Goal: Task Accomplishment & Management: Complete application form

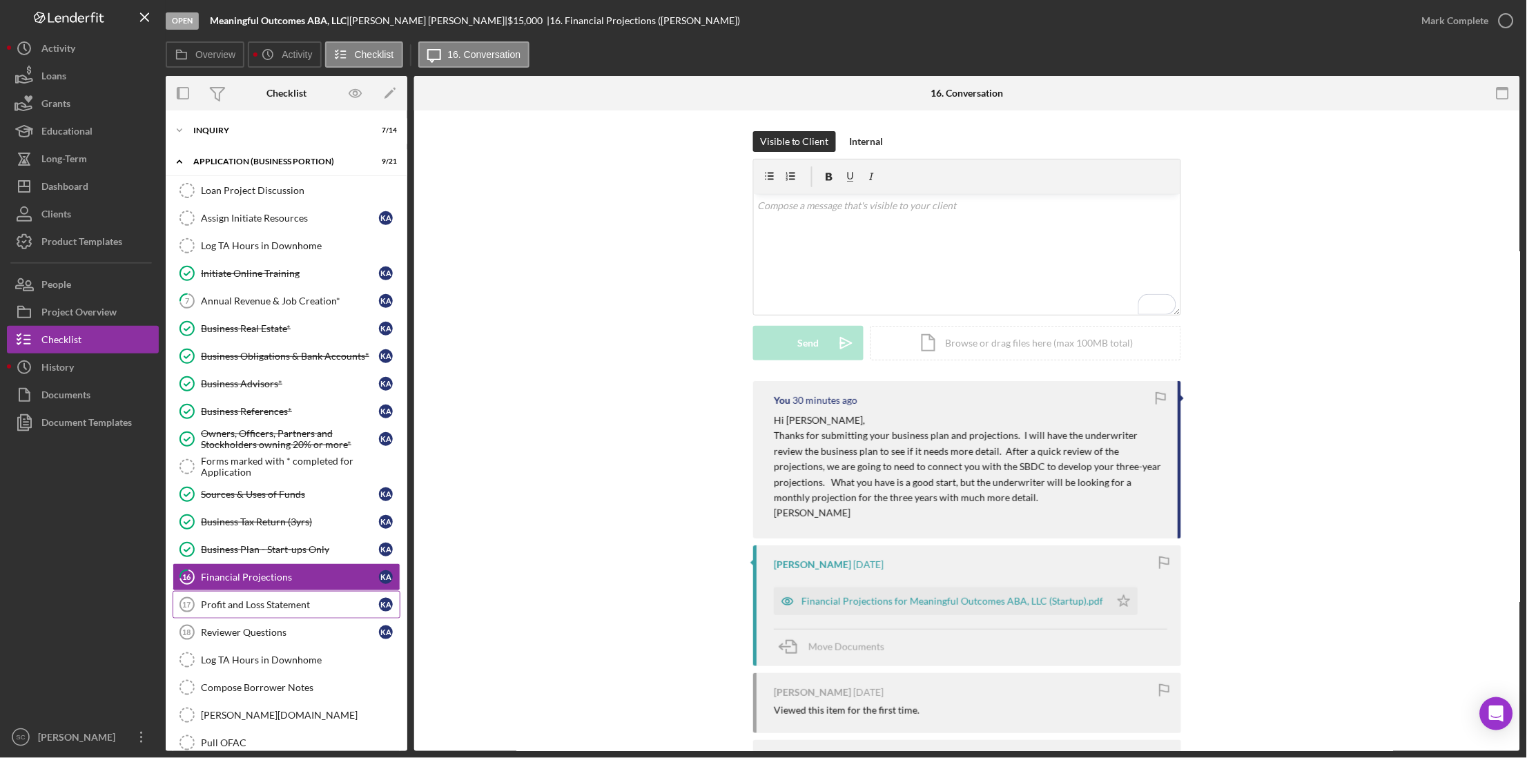
click at [268, 610] on div "Profit and Loss Statement" at bounding box center [290, 604] width 178 height 11
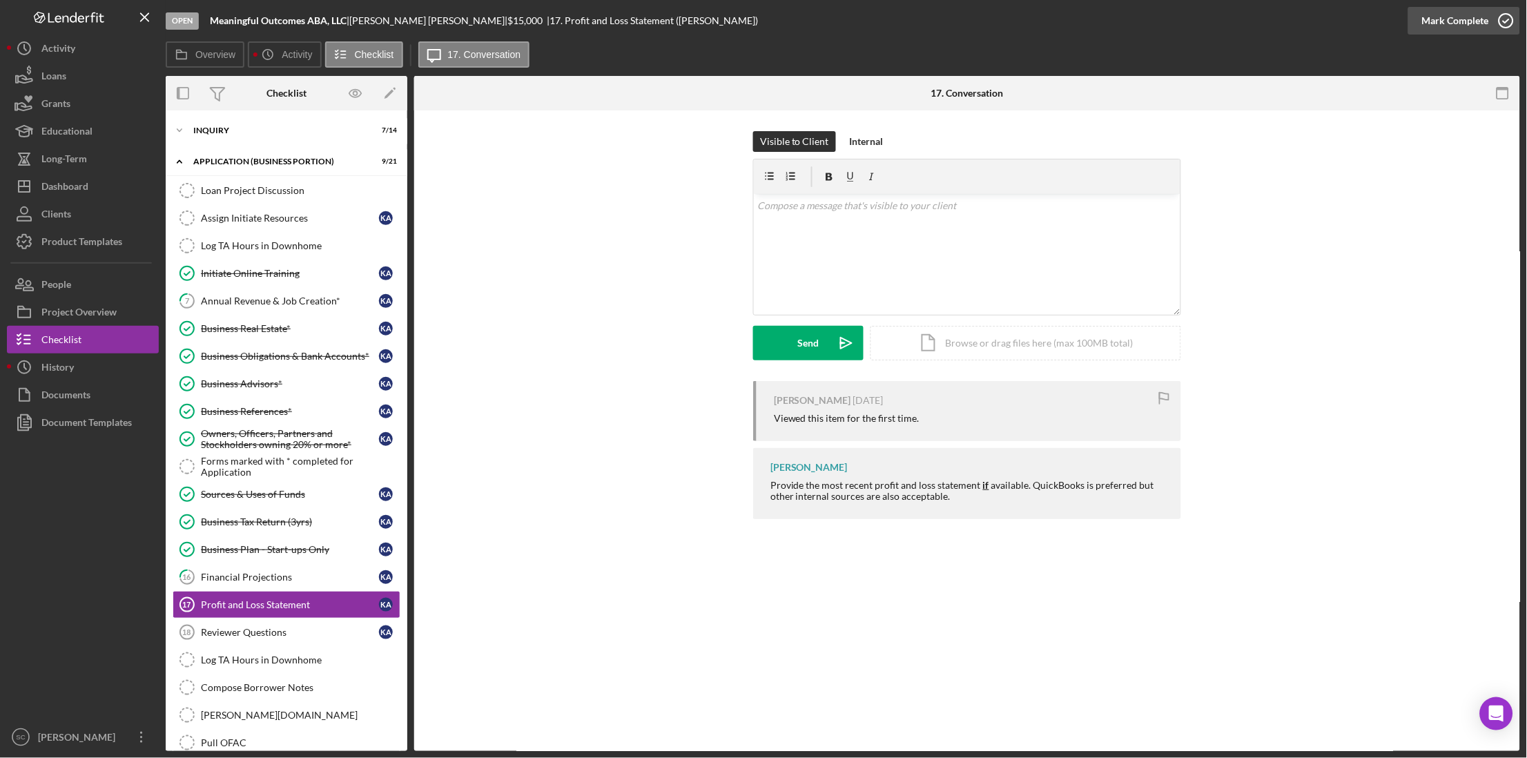
click at [1462, 18] on div "Mark Complete" at bounding box center [1455, 21] width 67 height 28
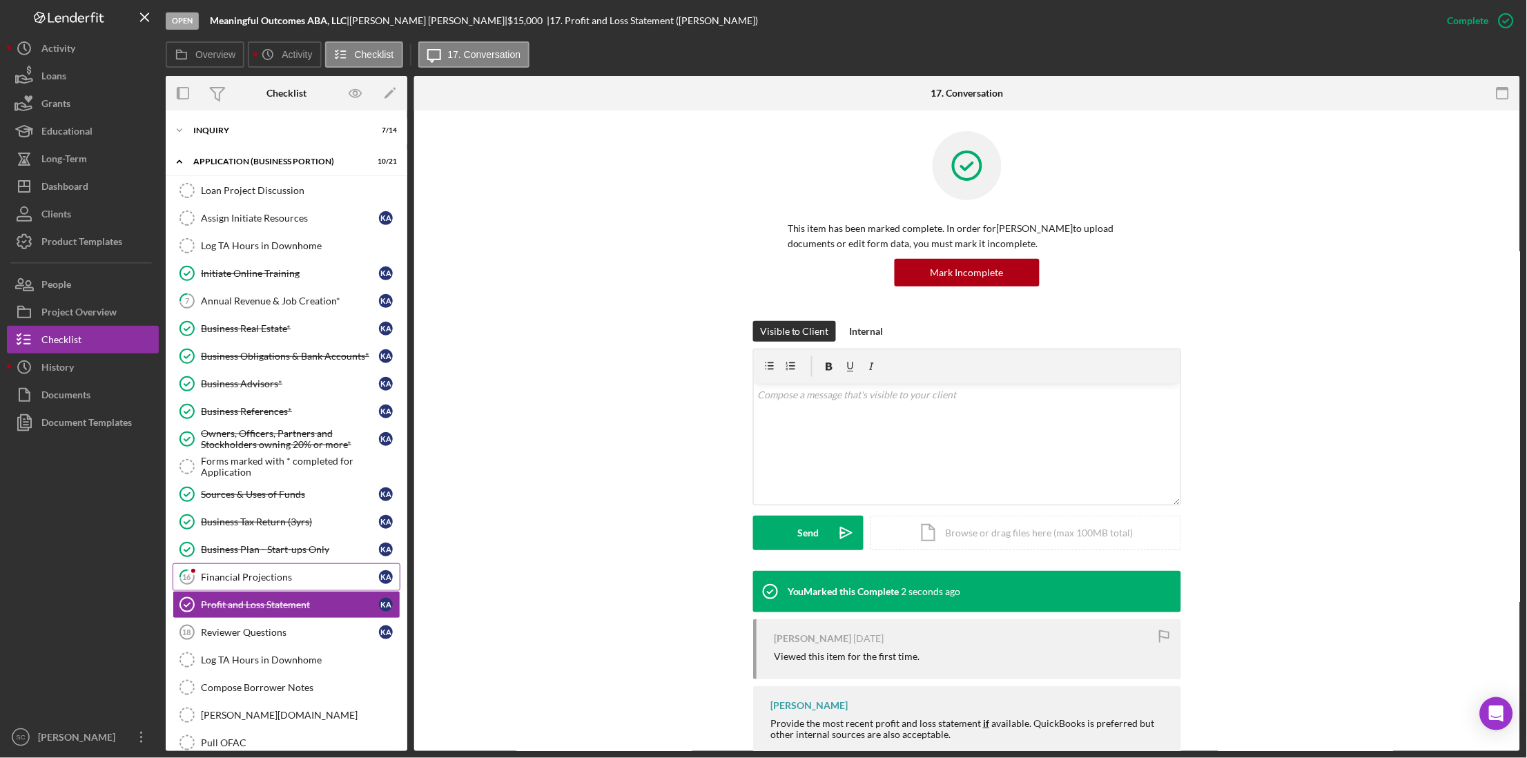
click at [262, 583] on div "Financial Projections" at bounding box center [290, 577] width 178 height 11
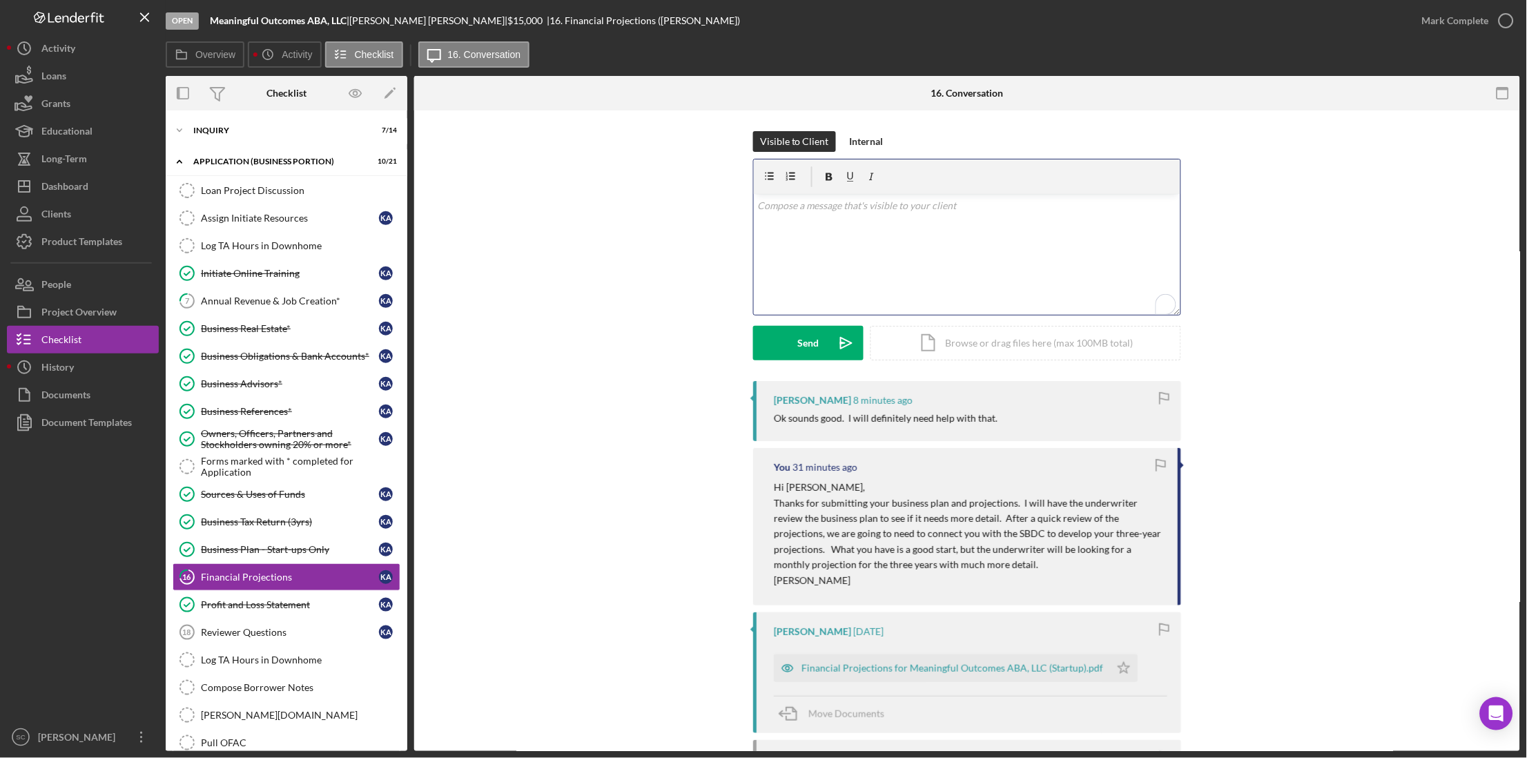
click at [872, 235] on div "v Color teal Color pink Remove color Add row above Add row below Add column bef…" at bounding box center [967, 254] width 427 height 121
click at [782, 205] on p "great! i will make that email introduction and copy you." at bounding box center [967, 205] width 419 height 15
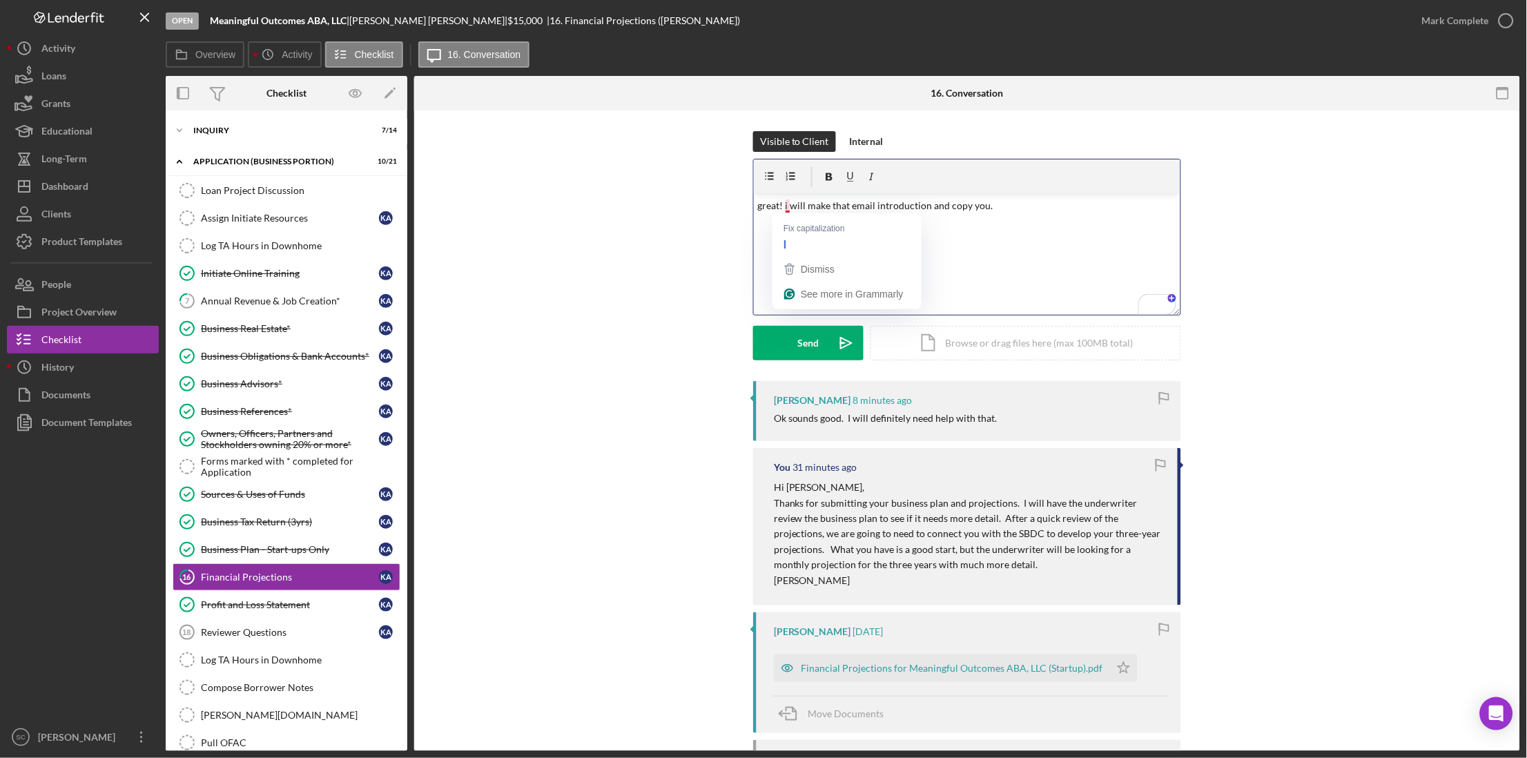
click at [785, 206] on p "great! i will make that email introduction and copy you." at bounding box center [967, 205] width 419 height 15
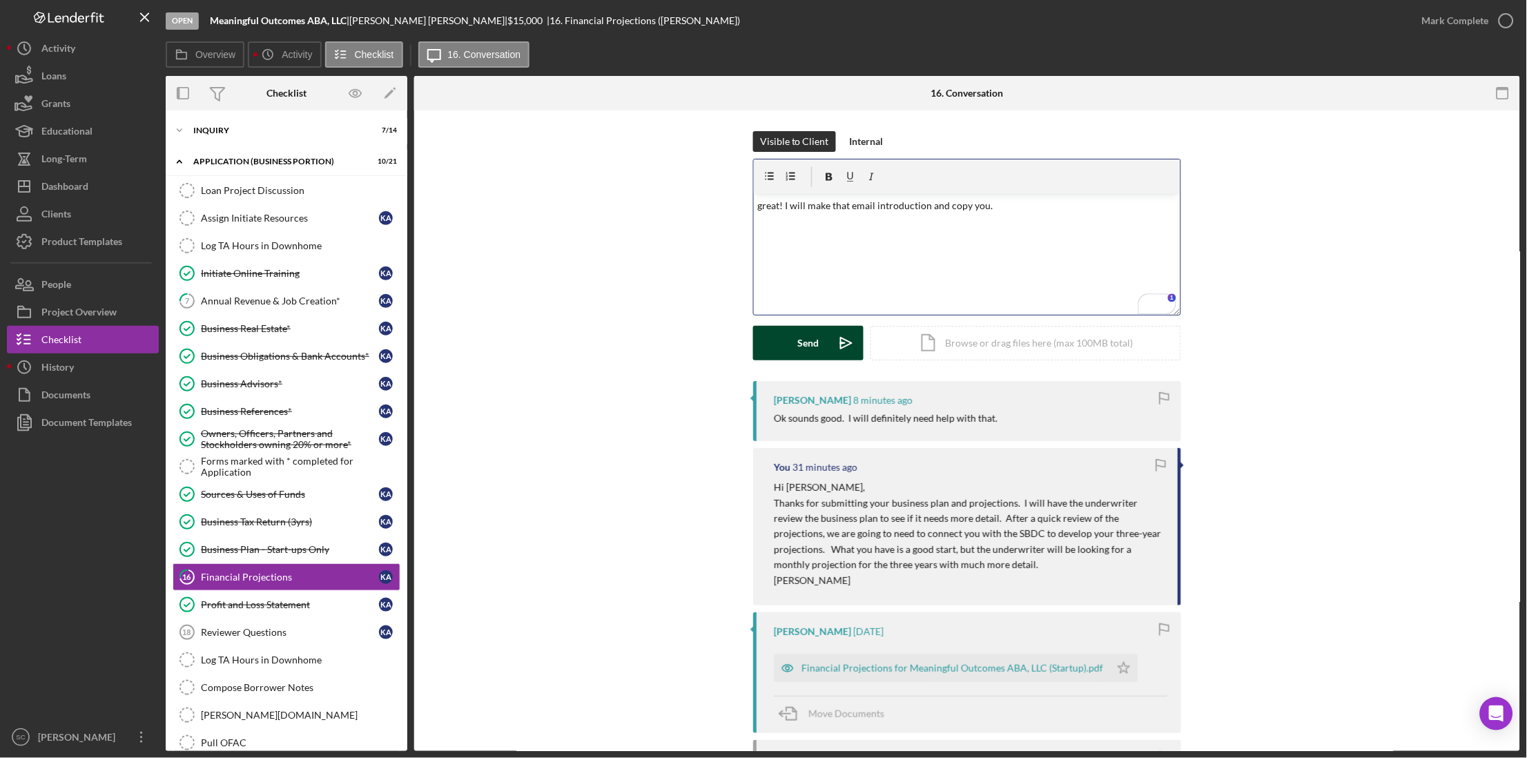
click at [812, 354] on div "Send" at bounding box center [808, 343] width 21 height 35
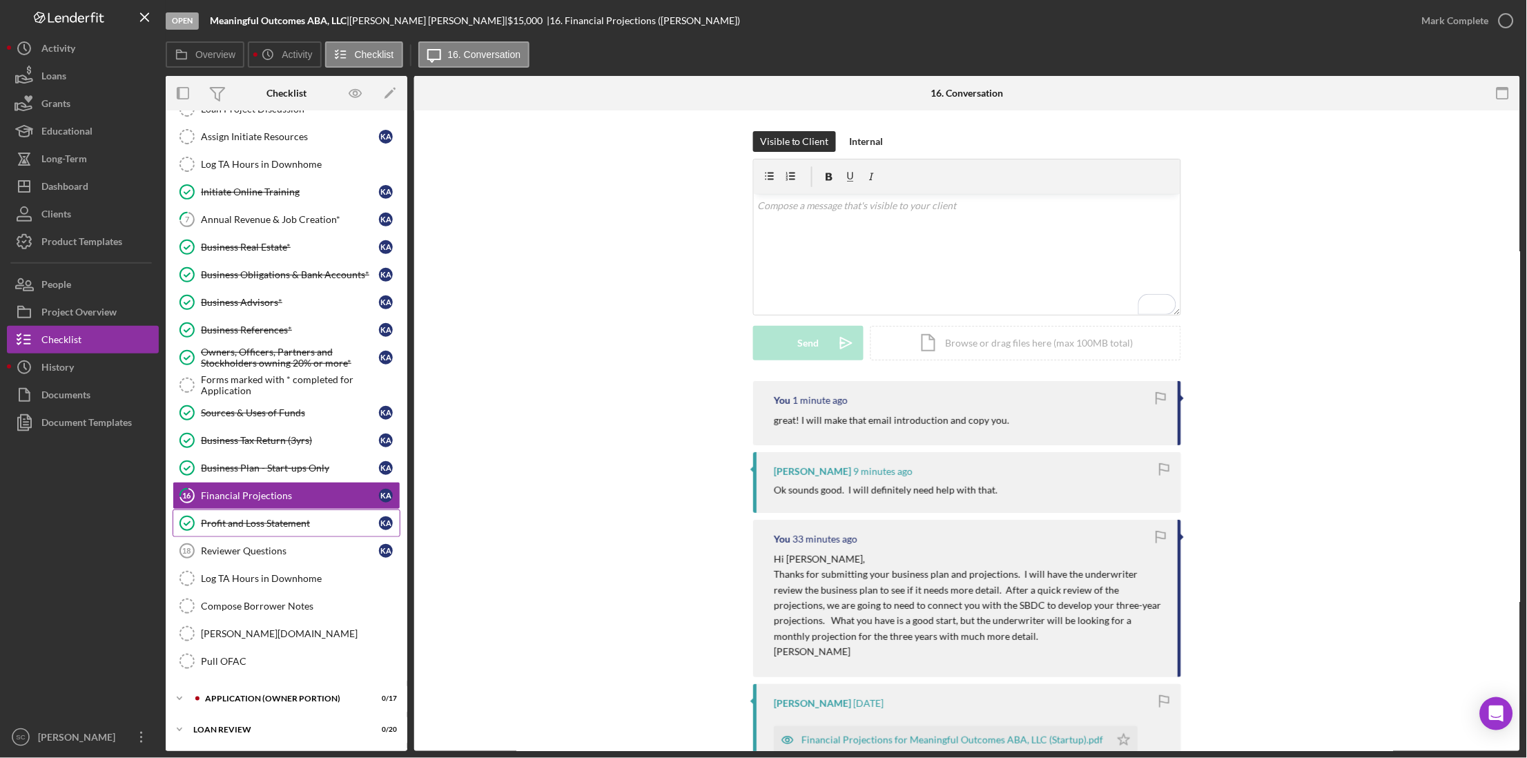
scroll to position [179, 0]
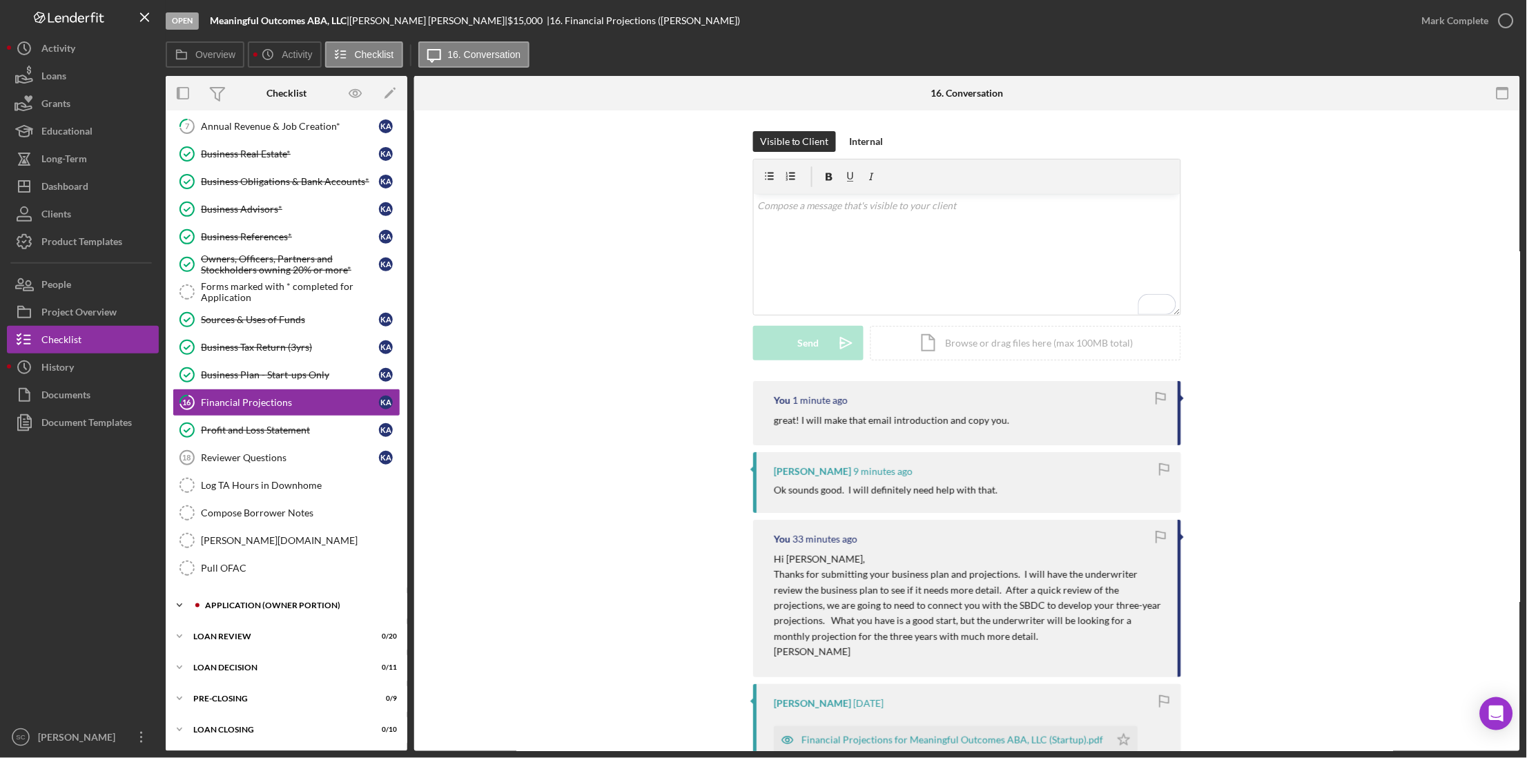
click at [266, 609] on div "APPLICATION (OWNER PORTION)" at bounding box center [297, 605] width 185 height 8
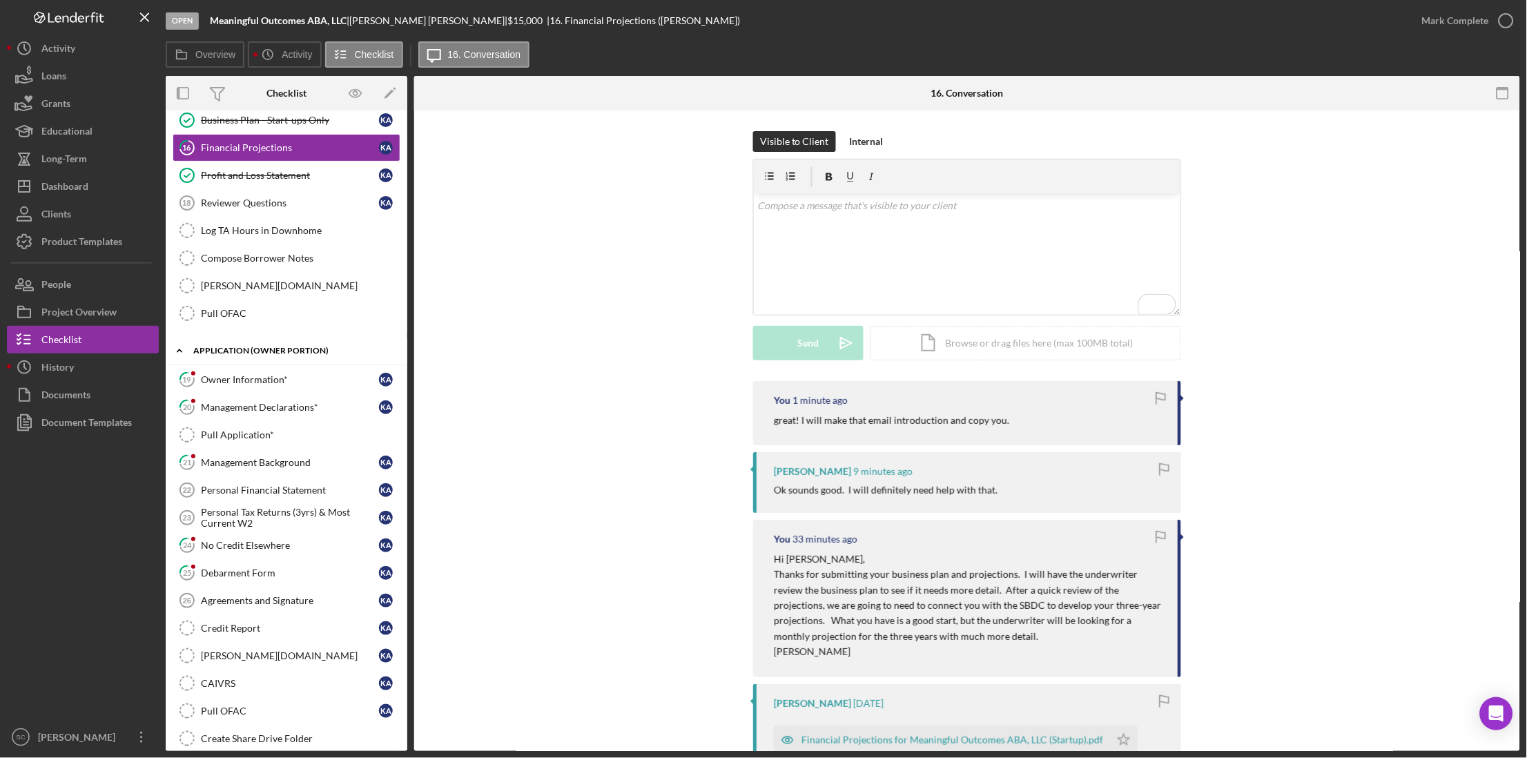
scroll to position [438, 0]
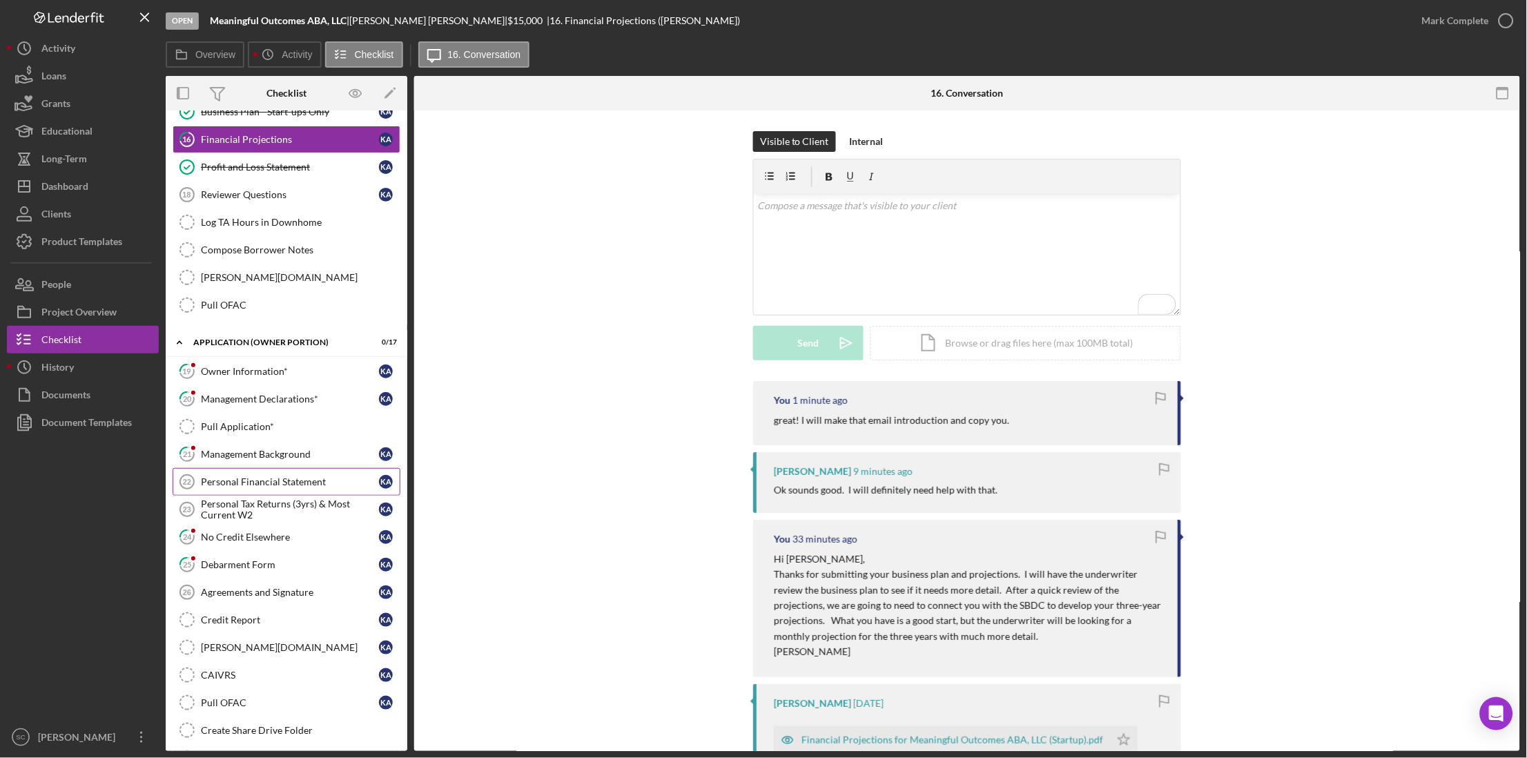
click at [253, 480] on div "Personal Financial Statement" at bounding box center [290, 481] width 178 height 11
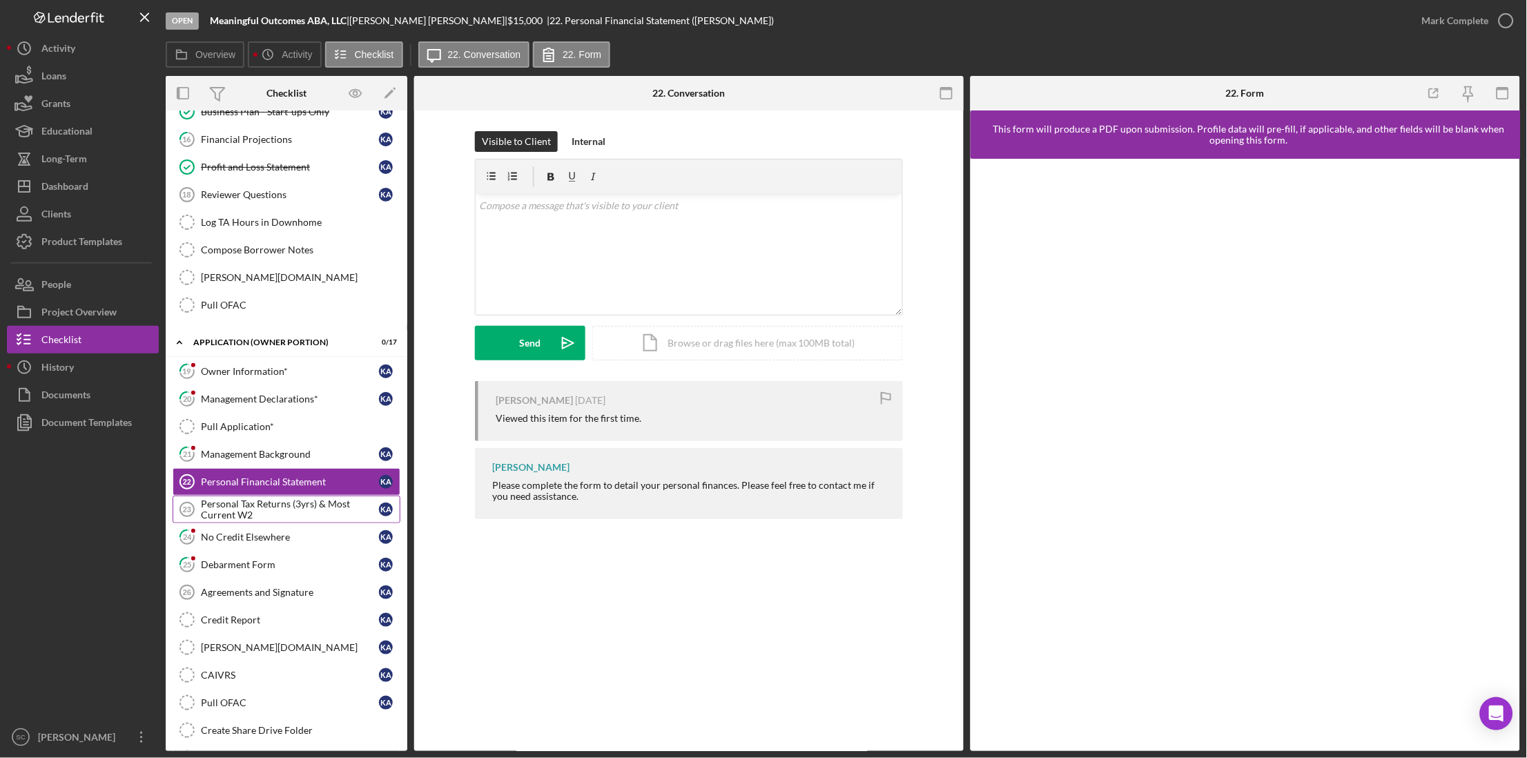
click at [225, 520] on div "Personal Tax Returns (3yrs) & Most Current W2" at bounding box center [290, 509] width 178 height 22
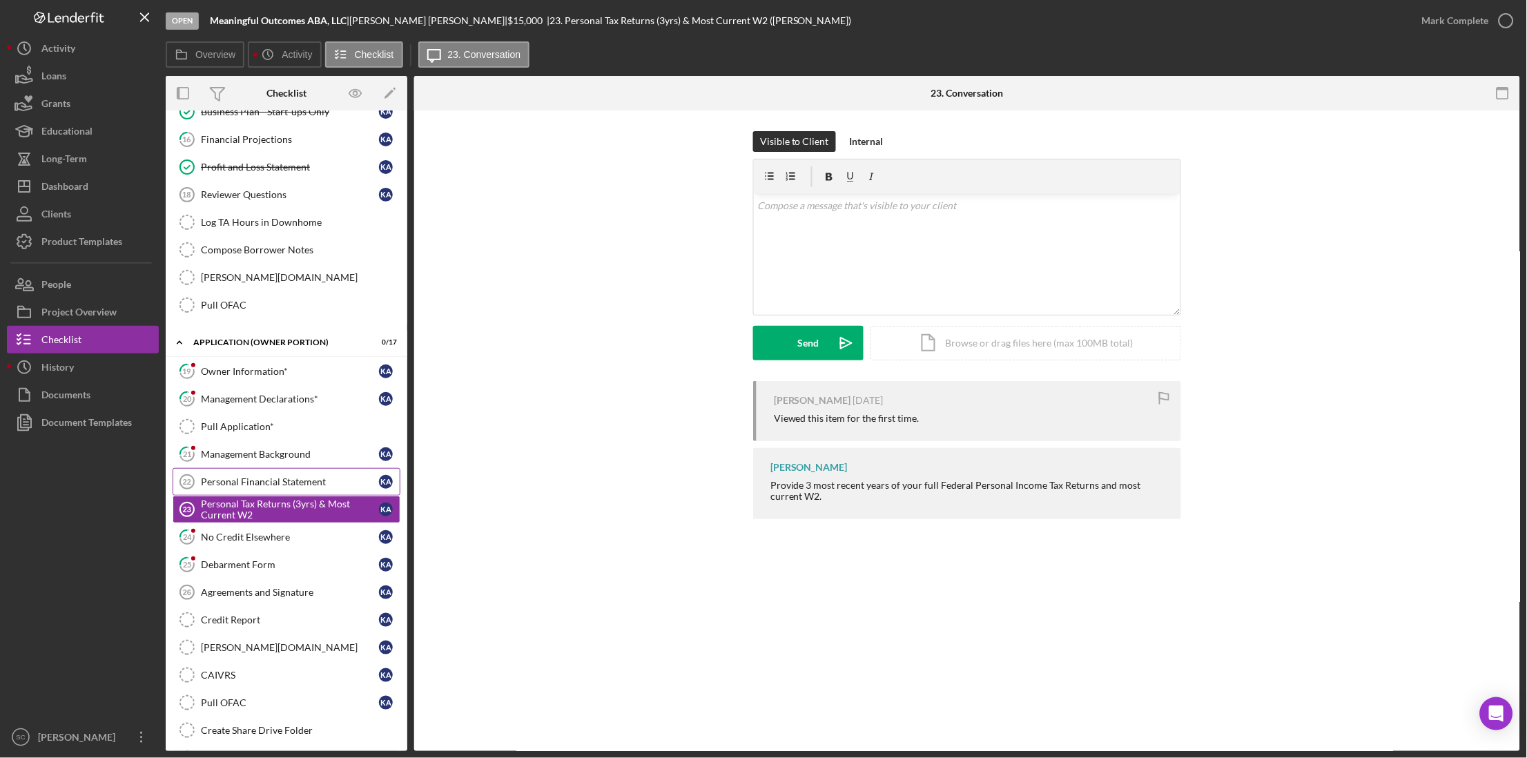
click at [235, 496] on link "Personal Financial Statement 22 Personal Financial Statement K A" at bounding box center [287, 482] width 228 height 28
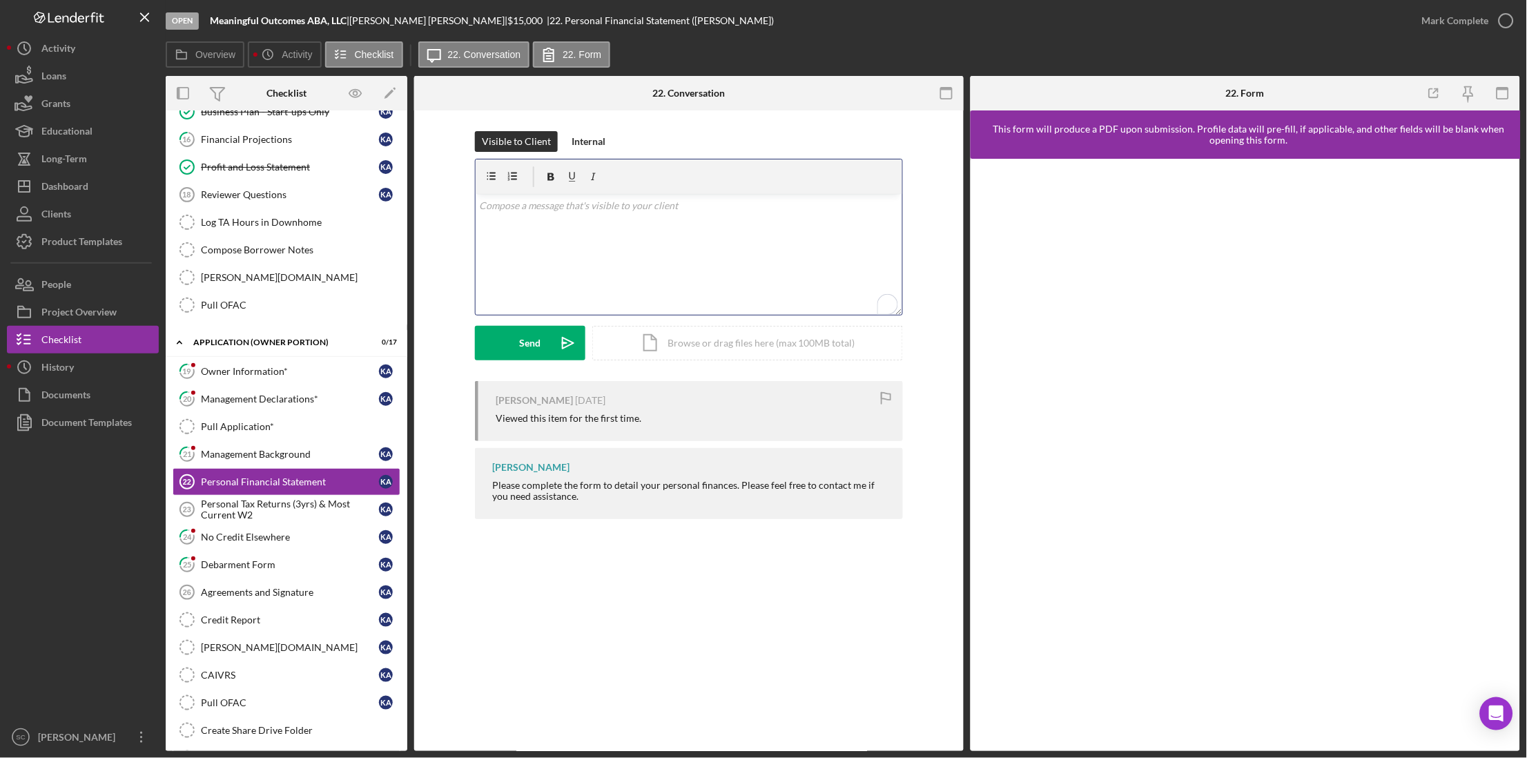
click at [576, 217] on div "v Color teal Color pink Remove color Add row above Add row below Add column bef…" at bounding box center [689, 254] width 427 height 121
click at [534, 338] on div "Send" at bounding box center [530, 343] width 21 height 35
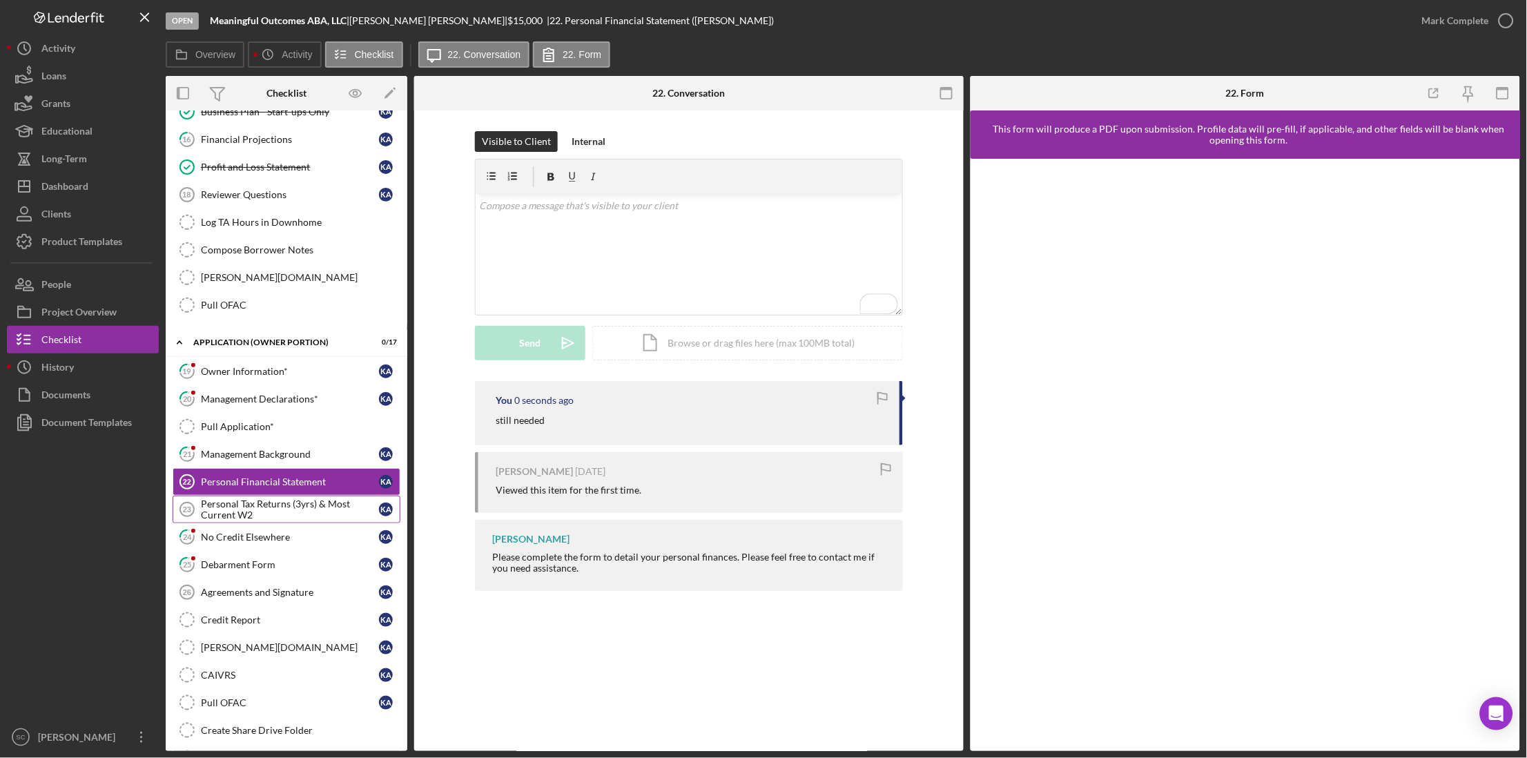
click at [244, 520] on div "Personal Tax Returns (3yrs) & Most Current W2" at bounding box center [290, 509] width 178 height 22
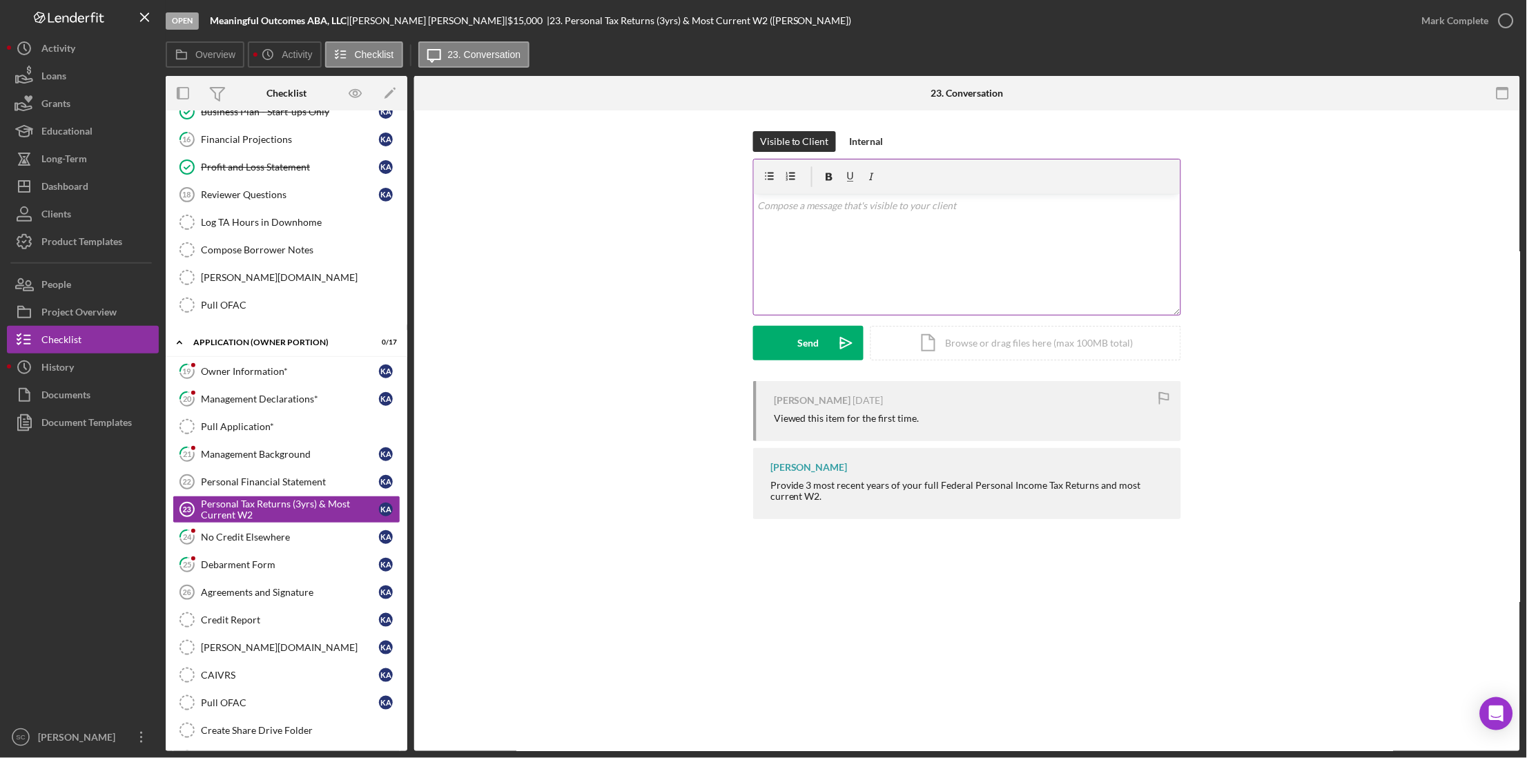
click at [821, 215] on div "v Color teal Color pink Remove color Add row above Add row below Add column bef…" at bounding box center [967, 254] width 427 height 121
click at [771, 342] on button "Send Icon/icon-invite-send" at bounding box center [808, 343] width 110 height 35
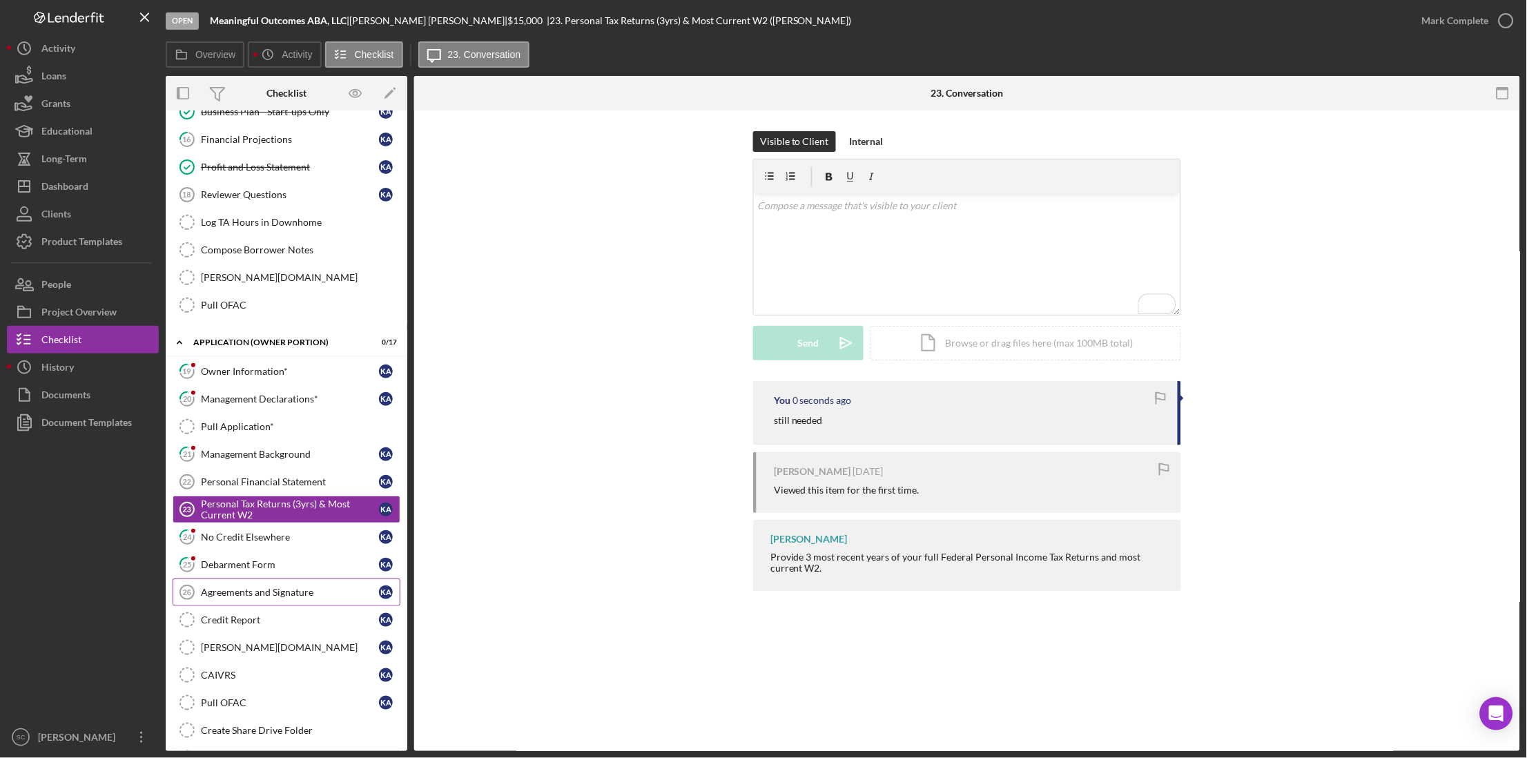
click at [218, 595] on div "Agreements and Signature" at bounding box center [290, 592] width 178 height 11
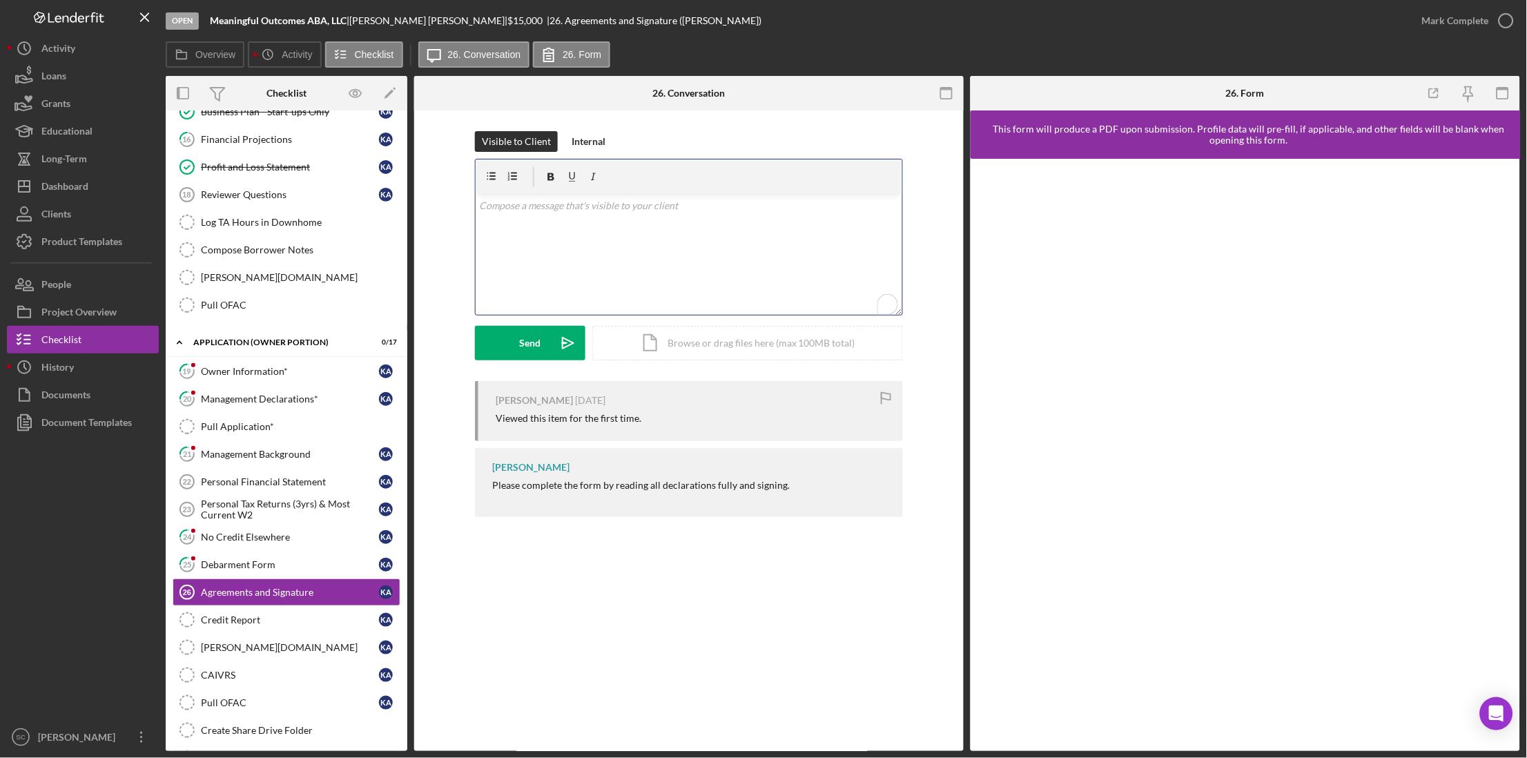
click at [633, 221] on div "v Color teal Color pink Remove color Add row above Add row below Add column bef…" at bounding box center [689, 254] width 427 height 121
click at [523, 335] on div "Send" at bounding box center [530, 343] width 21 height 35
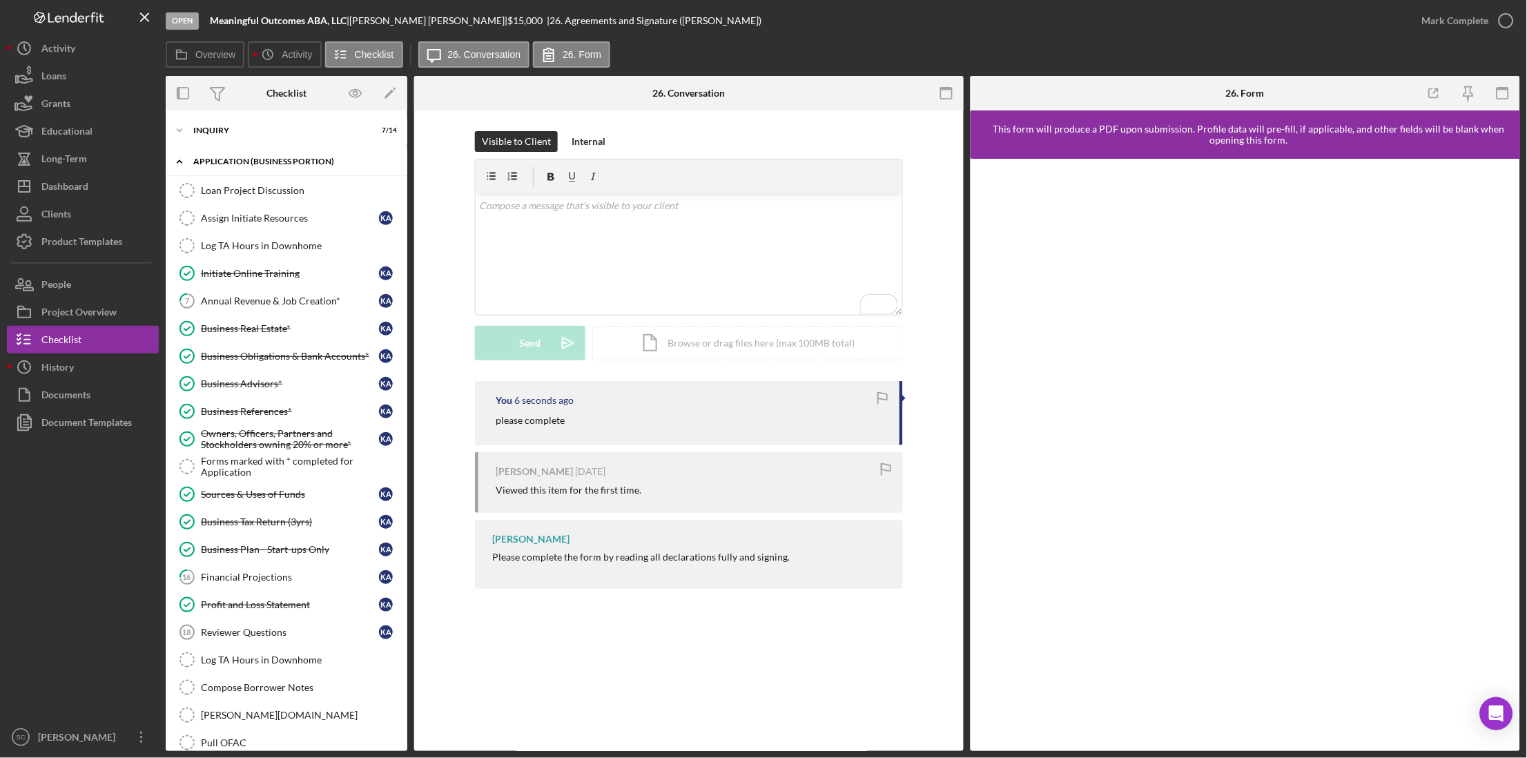
click at [246, 152] on div "Icon/Expander APPLICATION (BUSINESS PORTION) 10 / 21" at bounding box center [287, 162] width 242 height 28
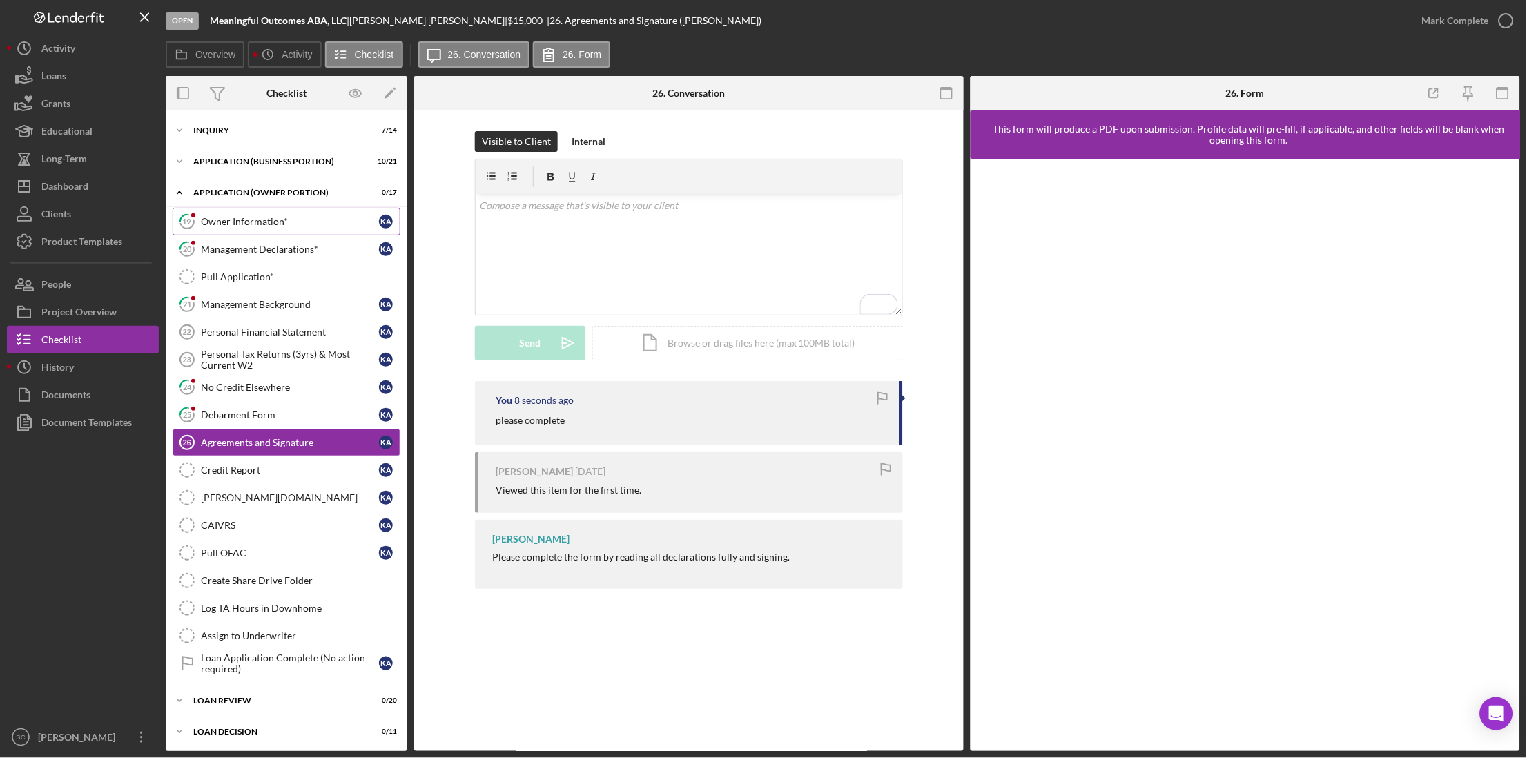
click at [244, 216] on div "Owner Information*" at bounding box center [290, 221] width 178 height 11
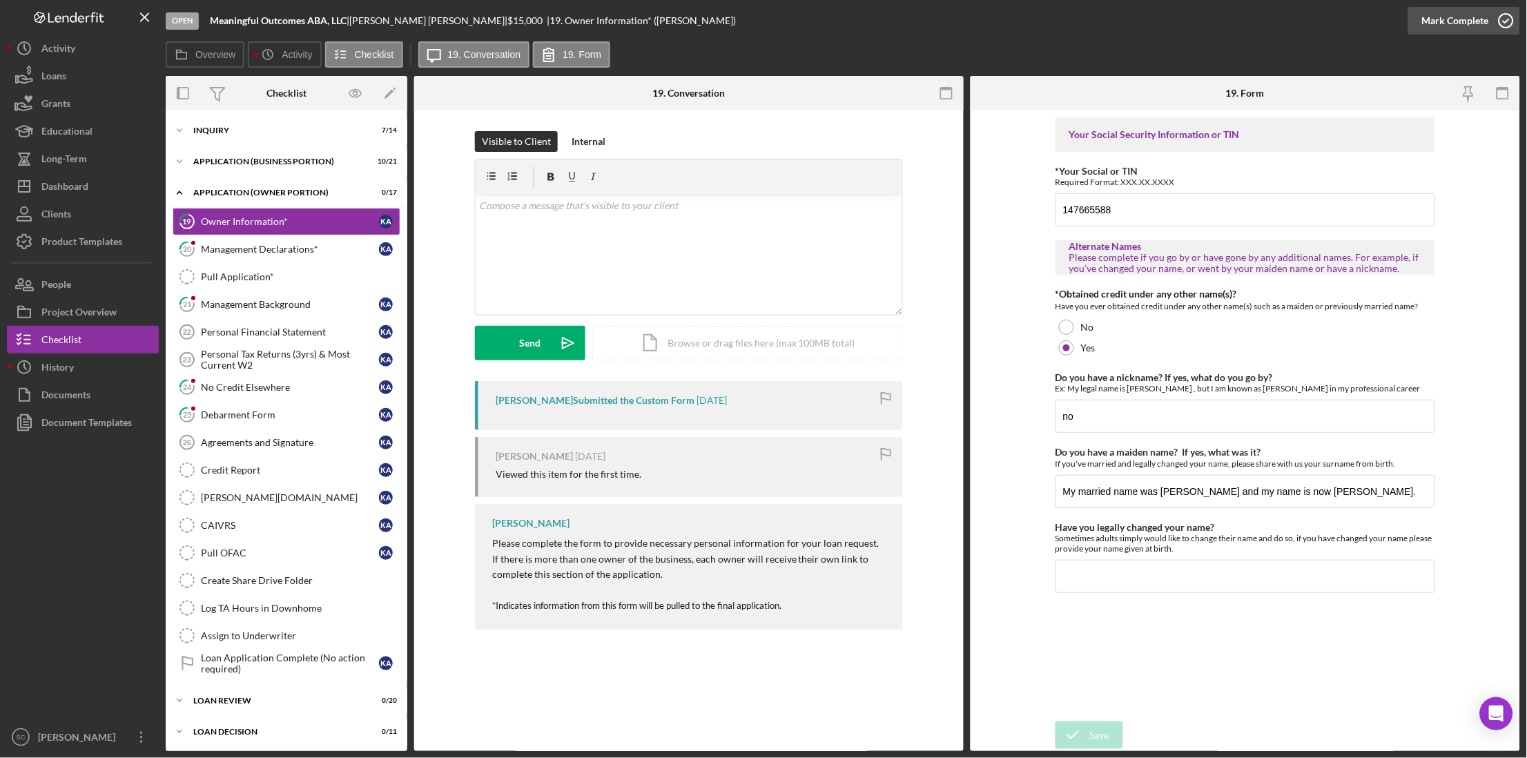
click at [1441, 22] on div "Mark Complete" at bounding box center [1455, 21] width 67 height 28
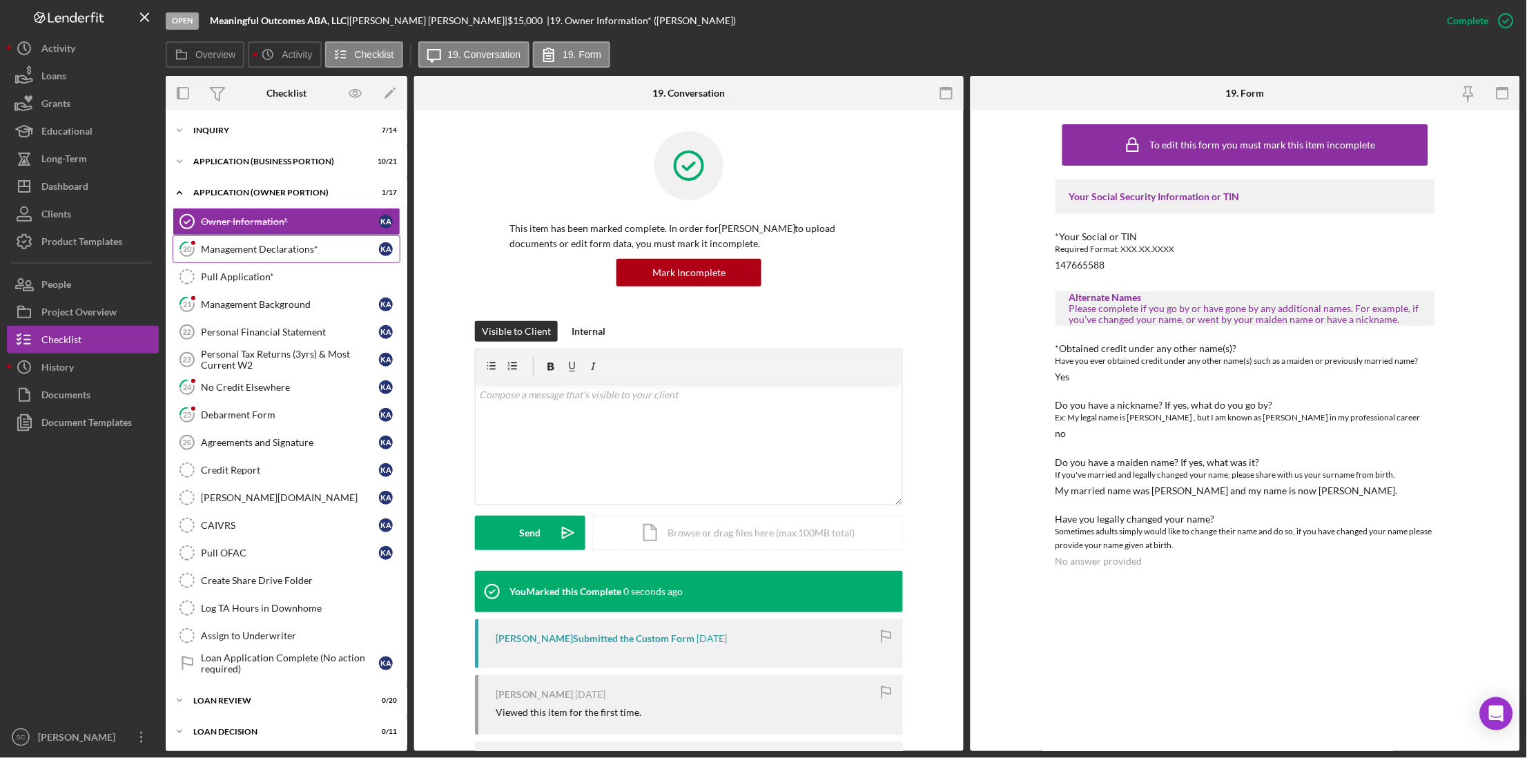
click at [263, 251] on div "Management Declarations*" at bounding box center [290, 249] width 178 height 11
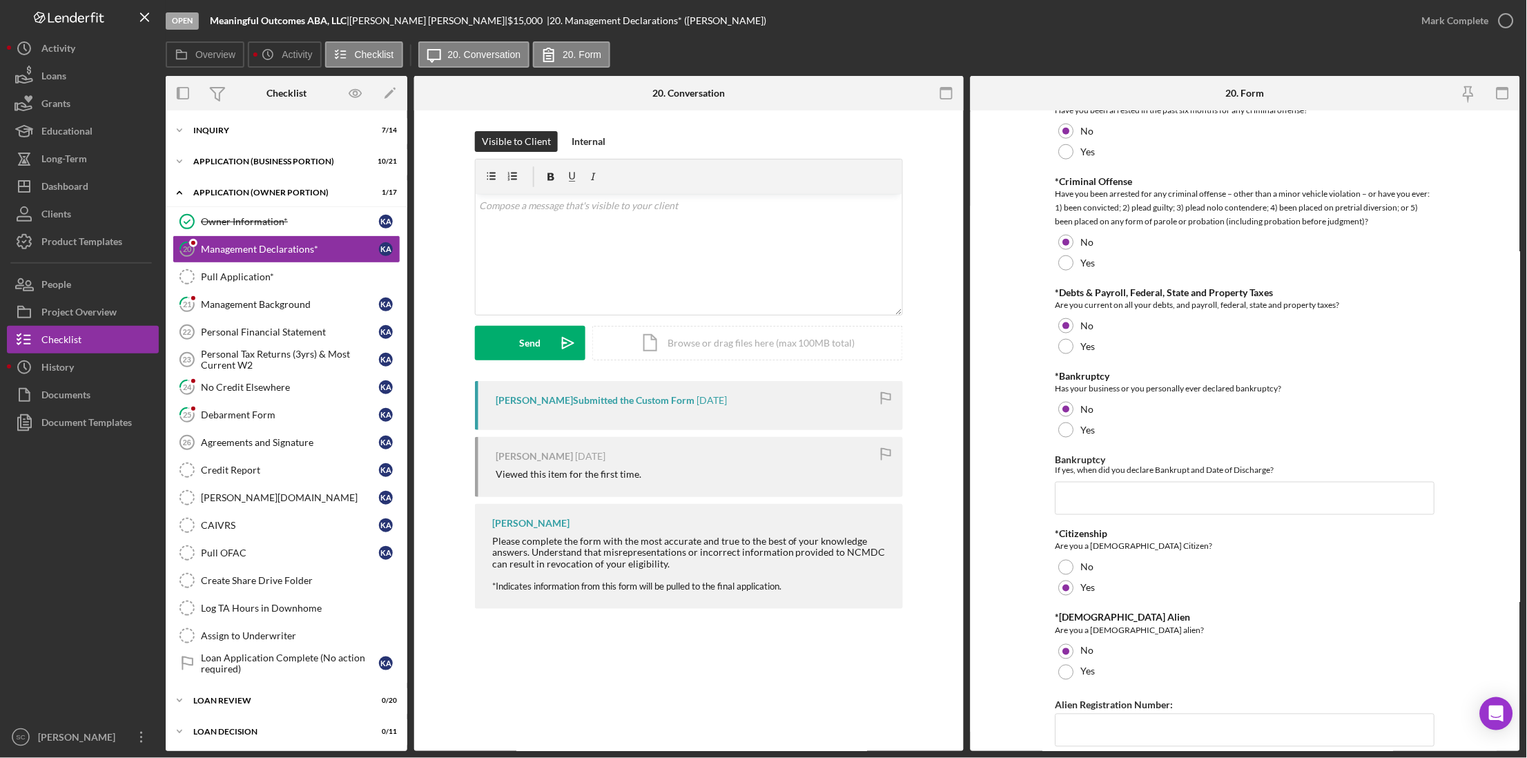
scroll to position [777, 0]
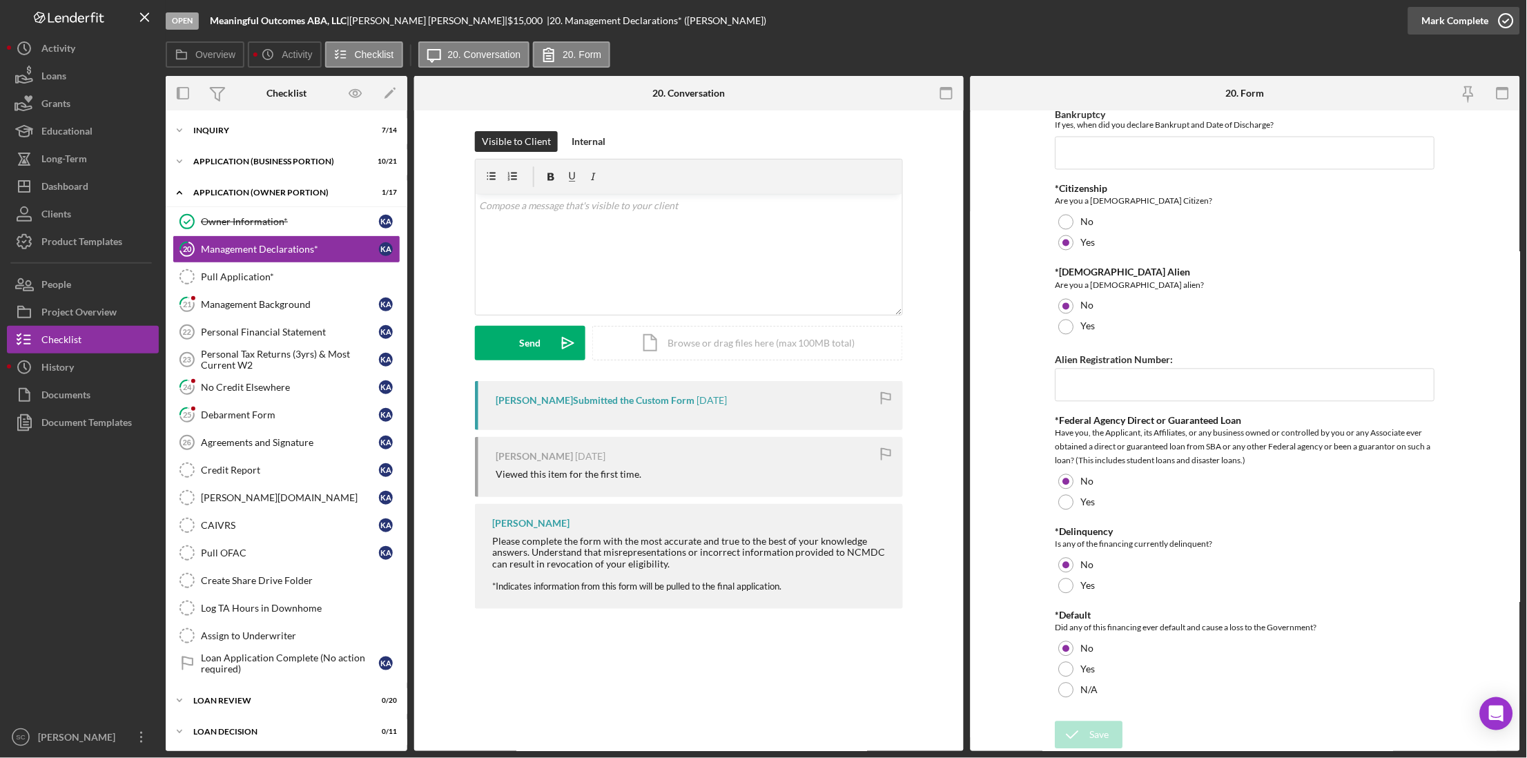
click at [1440, 19] on div "Mark Complete" at bounding box center [1455, 21] width 67 height 28
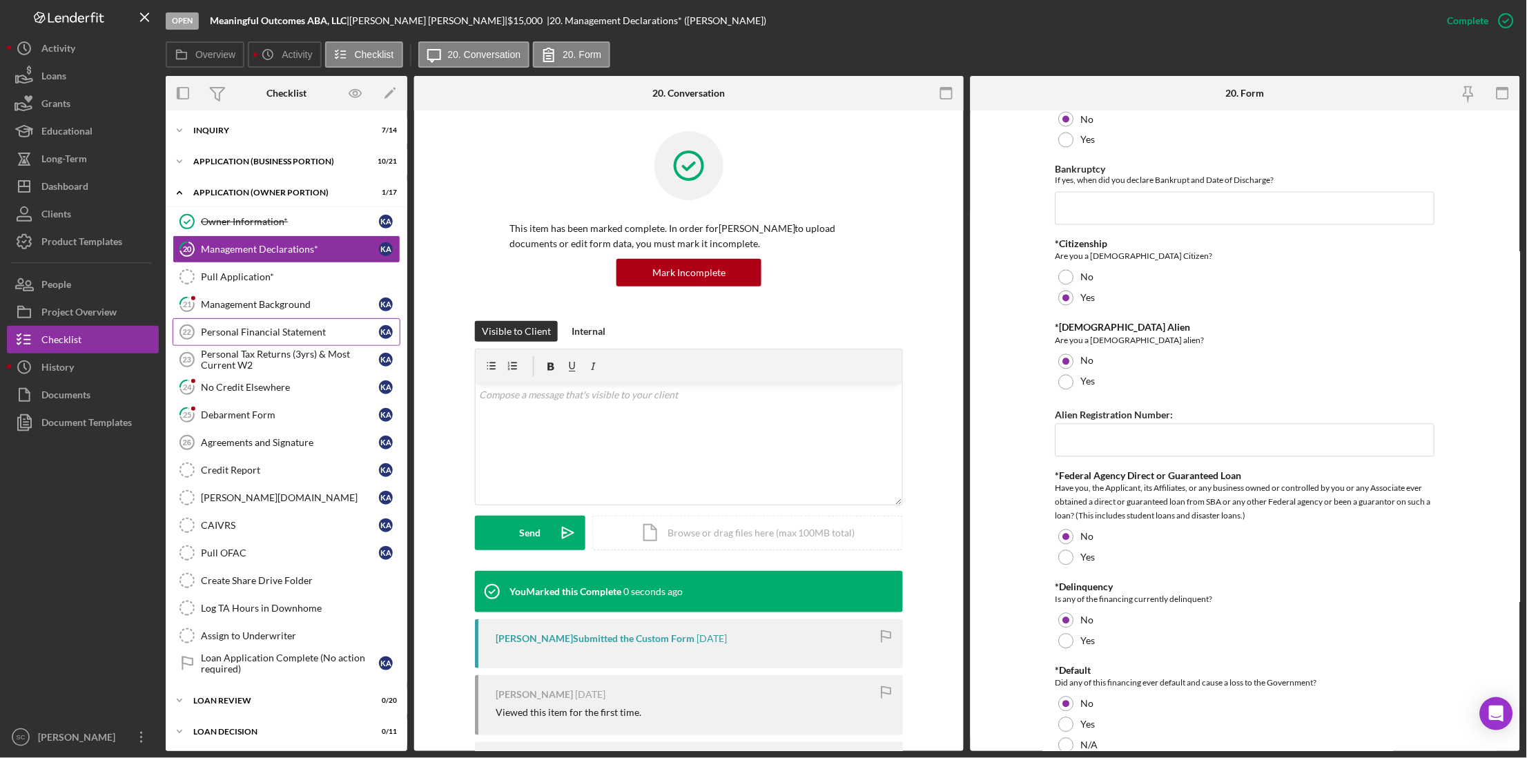
scroll to position [831, 0]
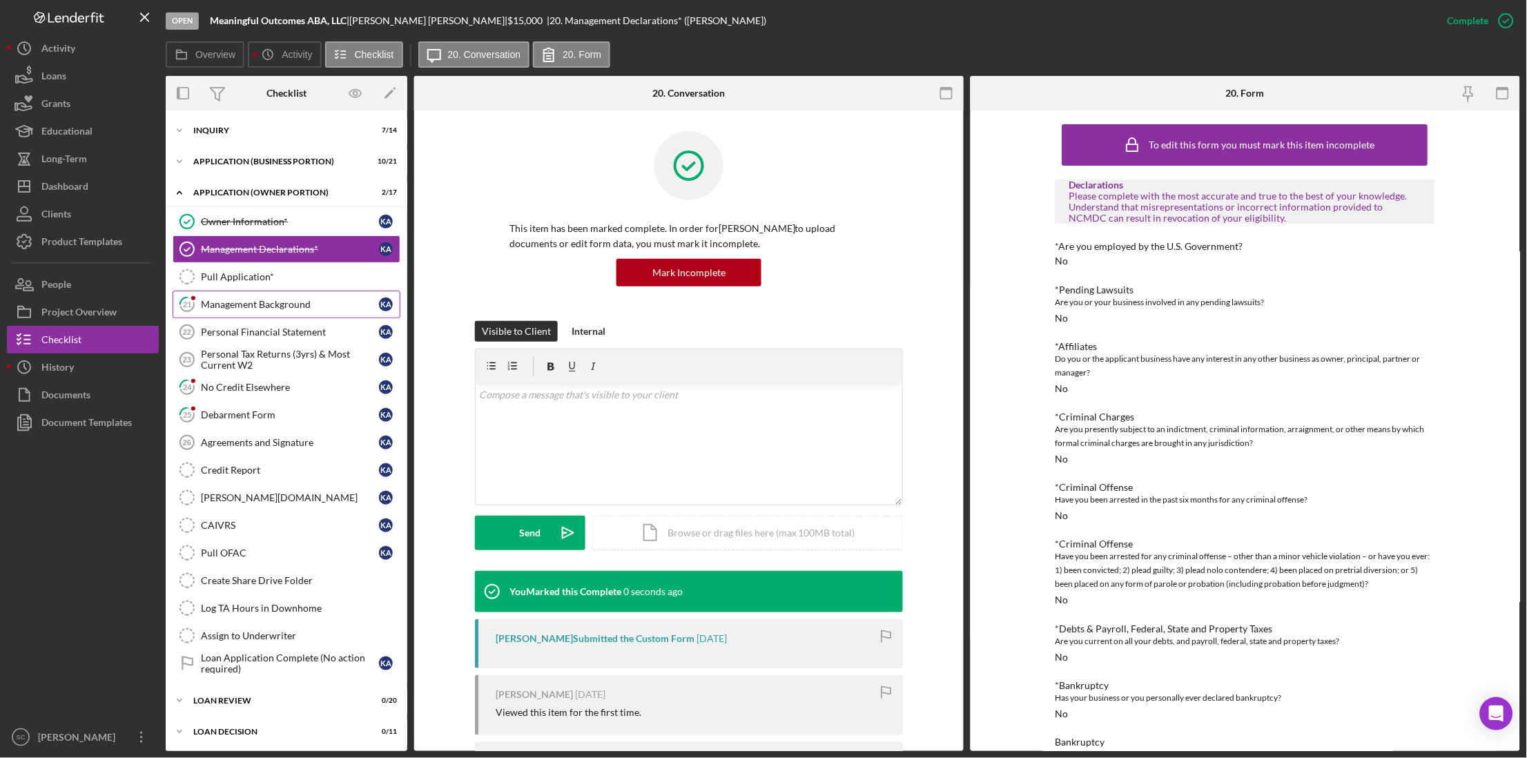
click at [231, 308] on div "Management Background" at bounding box center [290, 304] width 178 height 11
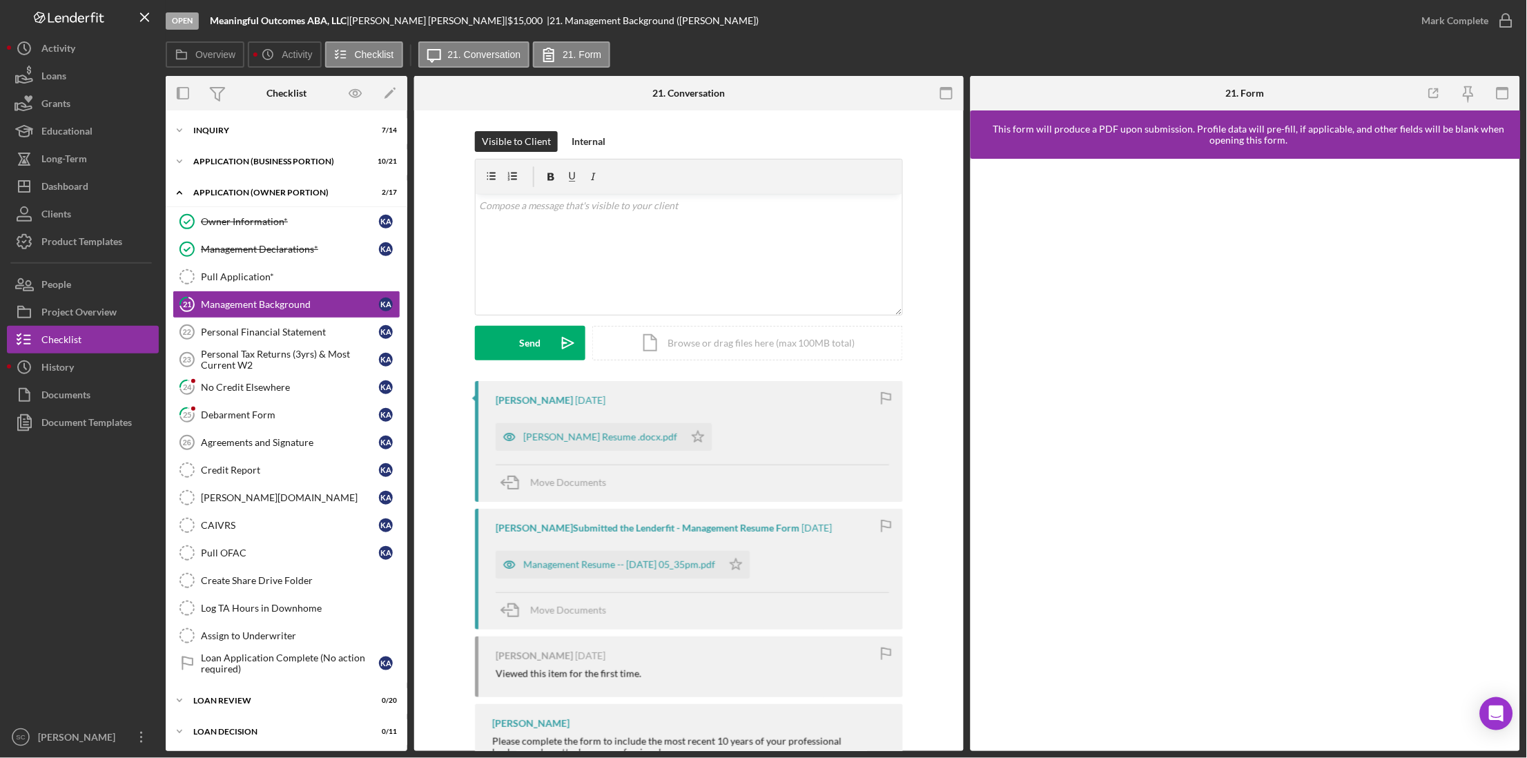
drag, startPoint x: 667, startPoint y: 438, endPoint x: 893, endPoint y: 376, distance: 233.4
click at [684, 438] on icon "Icon/Star" at bounding box center [698, 437] width 28 height 28
click at [1459, 26] on div "Mark Complete" at bounding box center [1455, 21] width 67 height 28
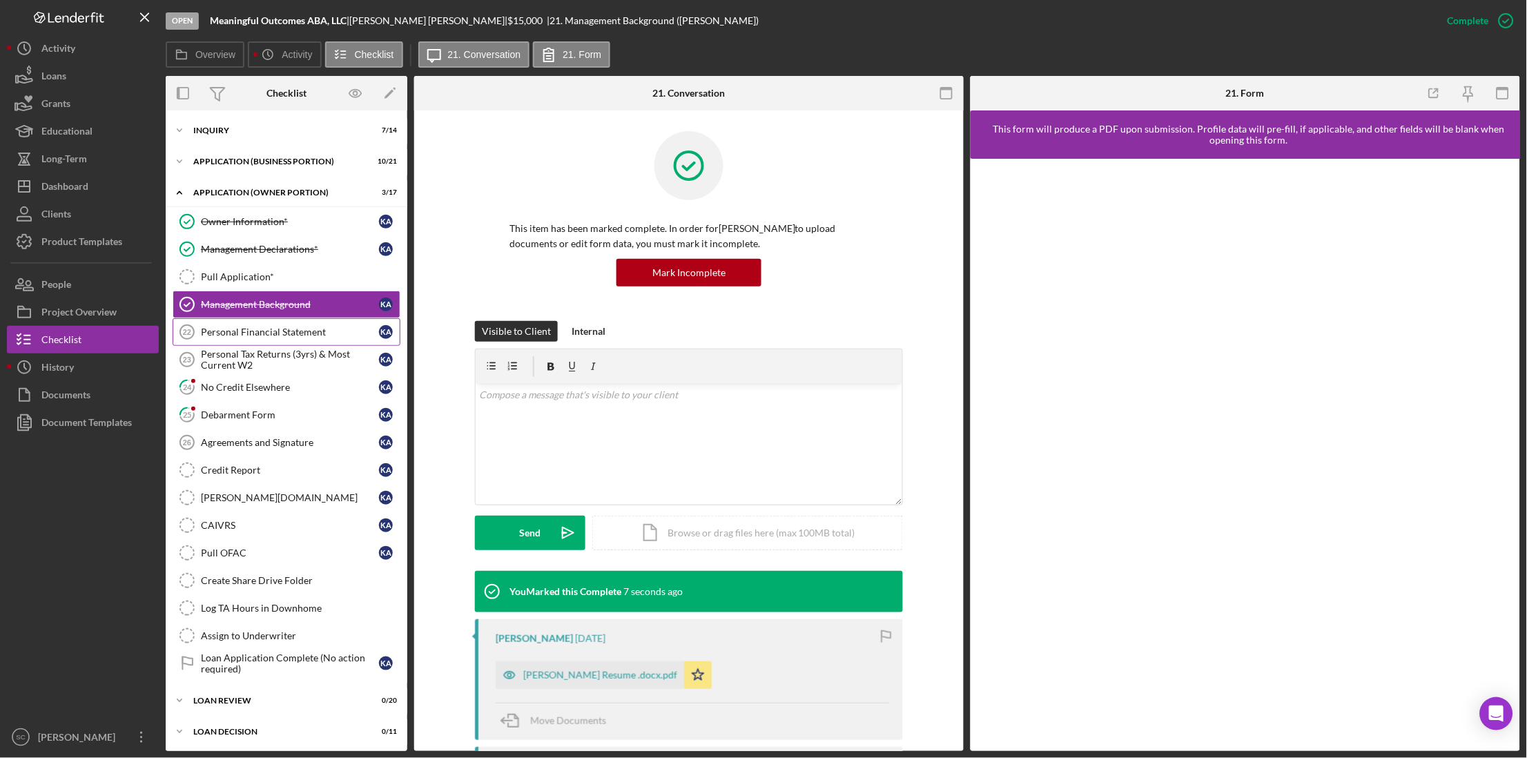
click at [247, 338] on div "Personal Financial Statement" at bounding box center [290, 331] width 178 height 11
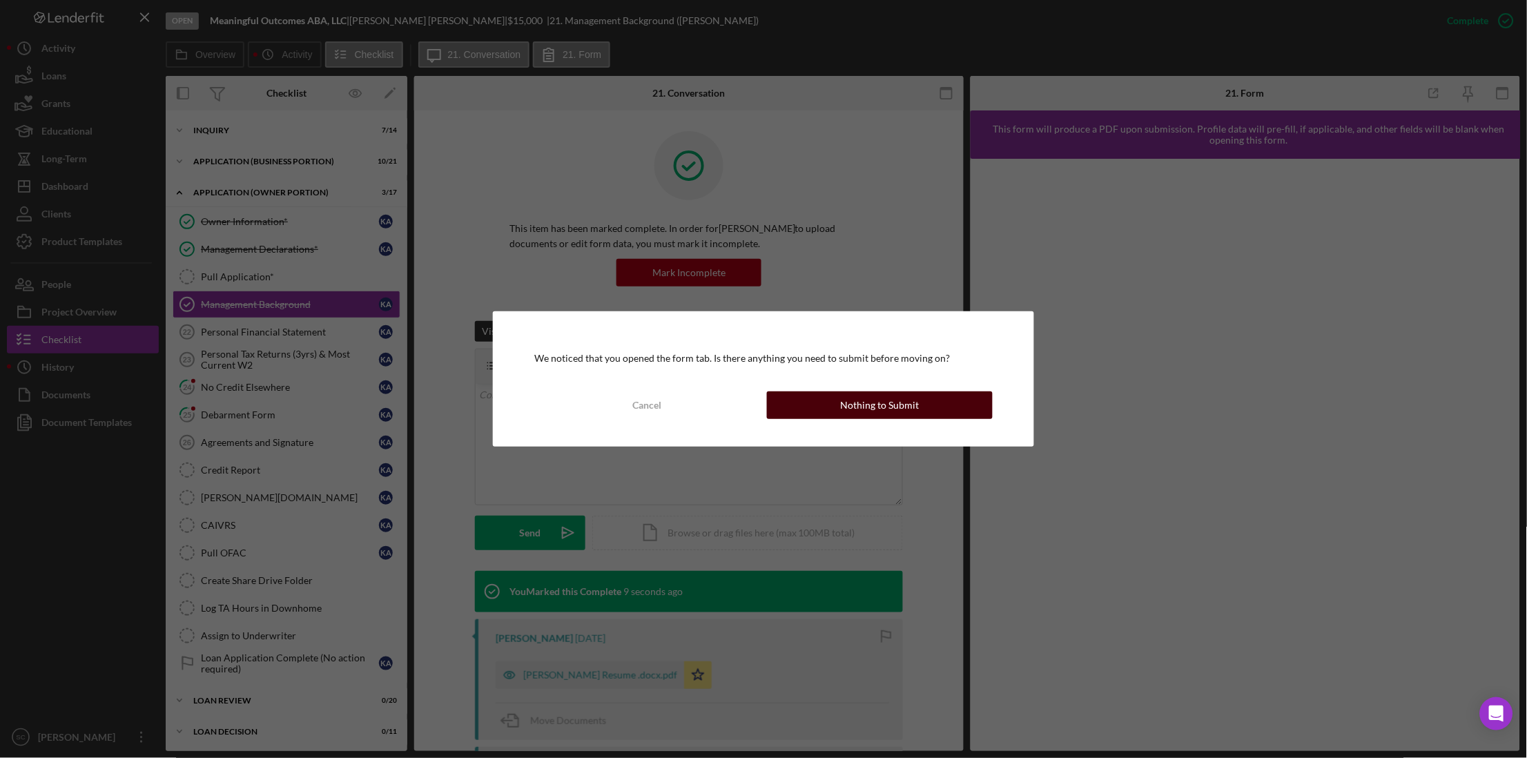
click at [855, 409] on div "Nothing to Submit" at bounding box center [879, 405] width 79 height 28
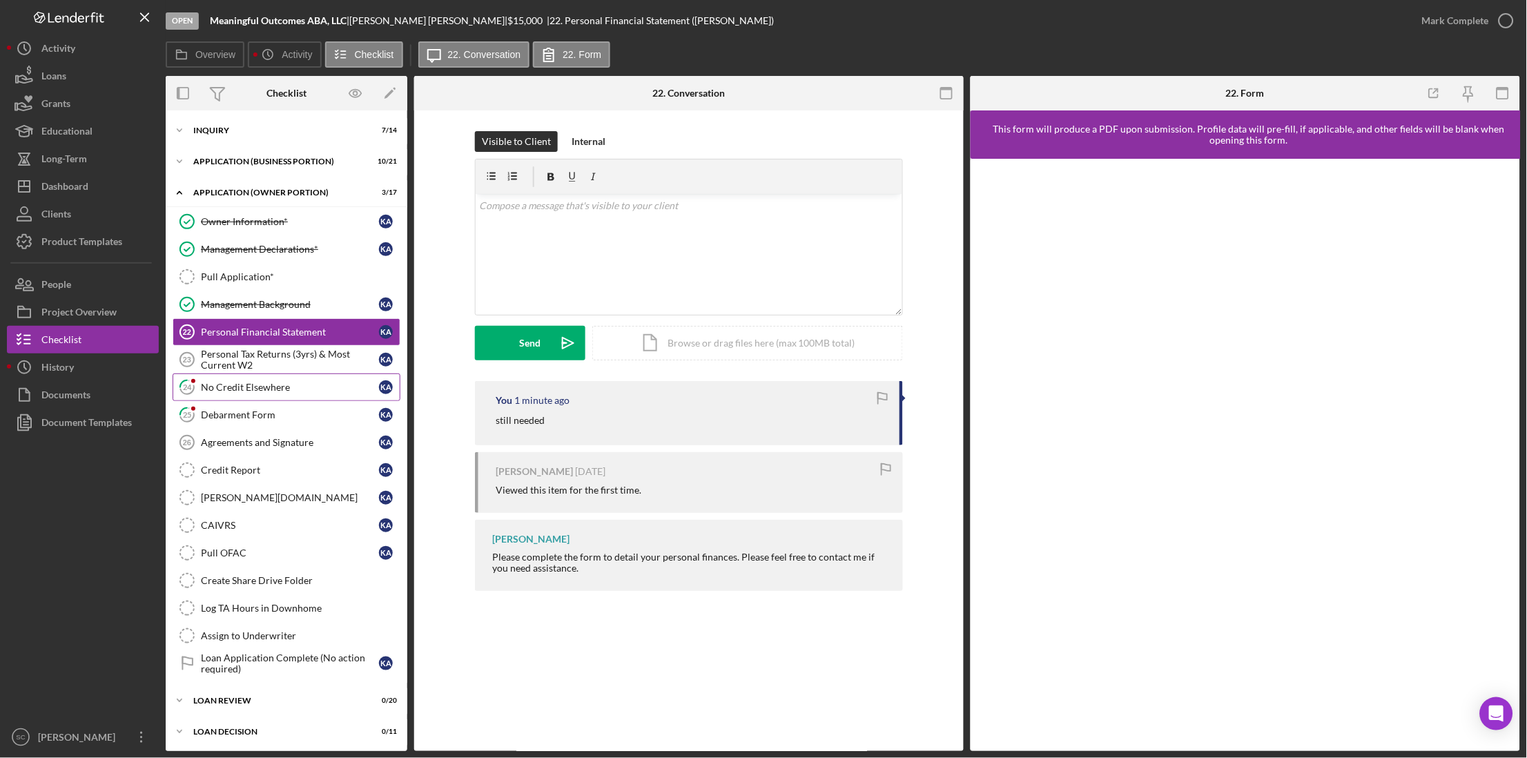
click at [243, 391] on div "No Credit Elsewhere" at bounding box center [290, 387] width 178 height 11
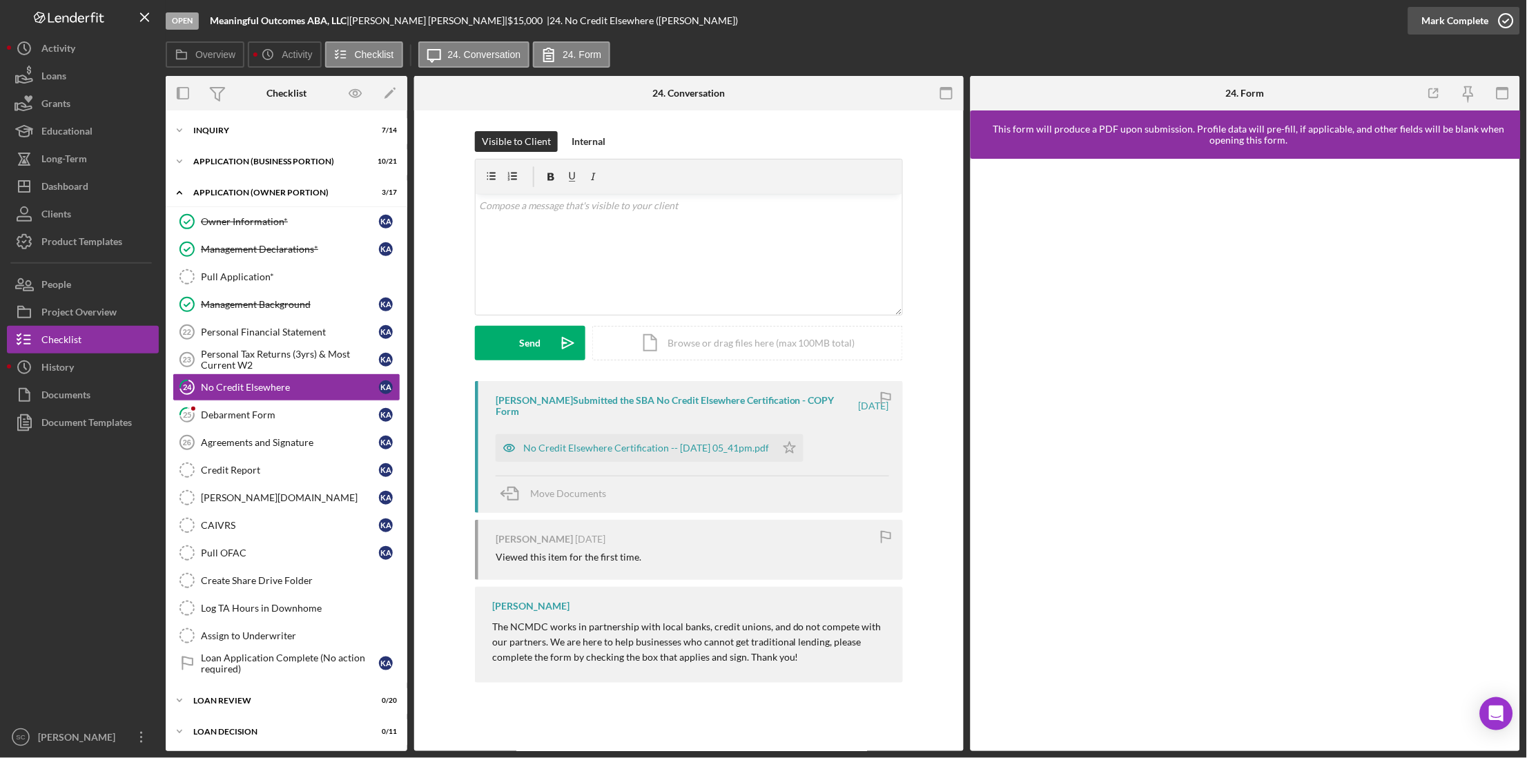
click at [1456, 26] on div "Mark Complete" at bounding box center [1455, 21] width 67 height 28
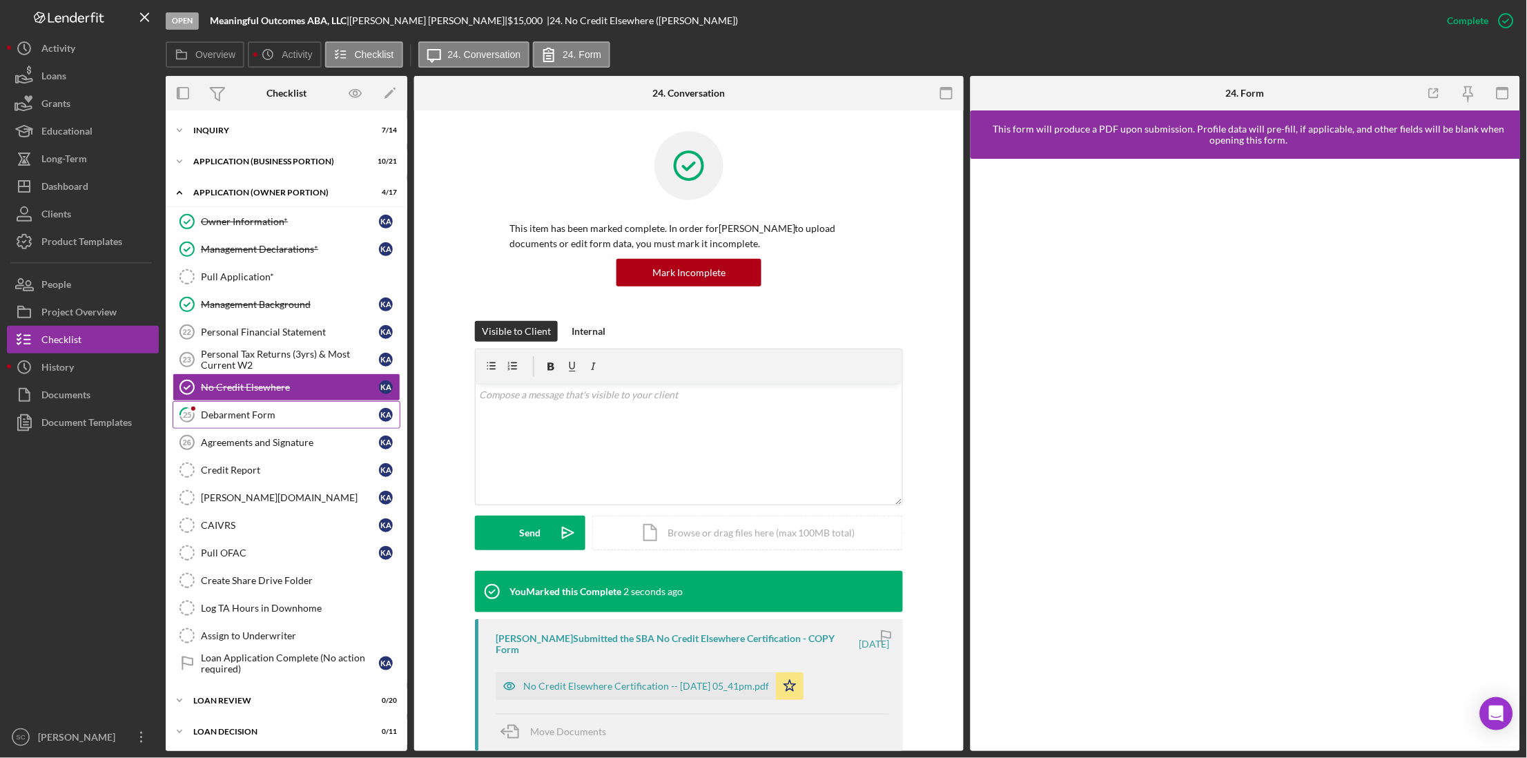
click at [251, 418] on div "Debarment Form" at bounding box center [290, 414] width 178 height 11
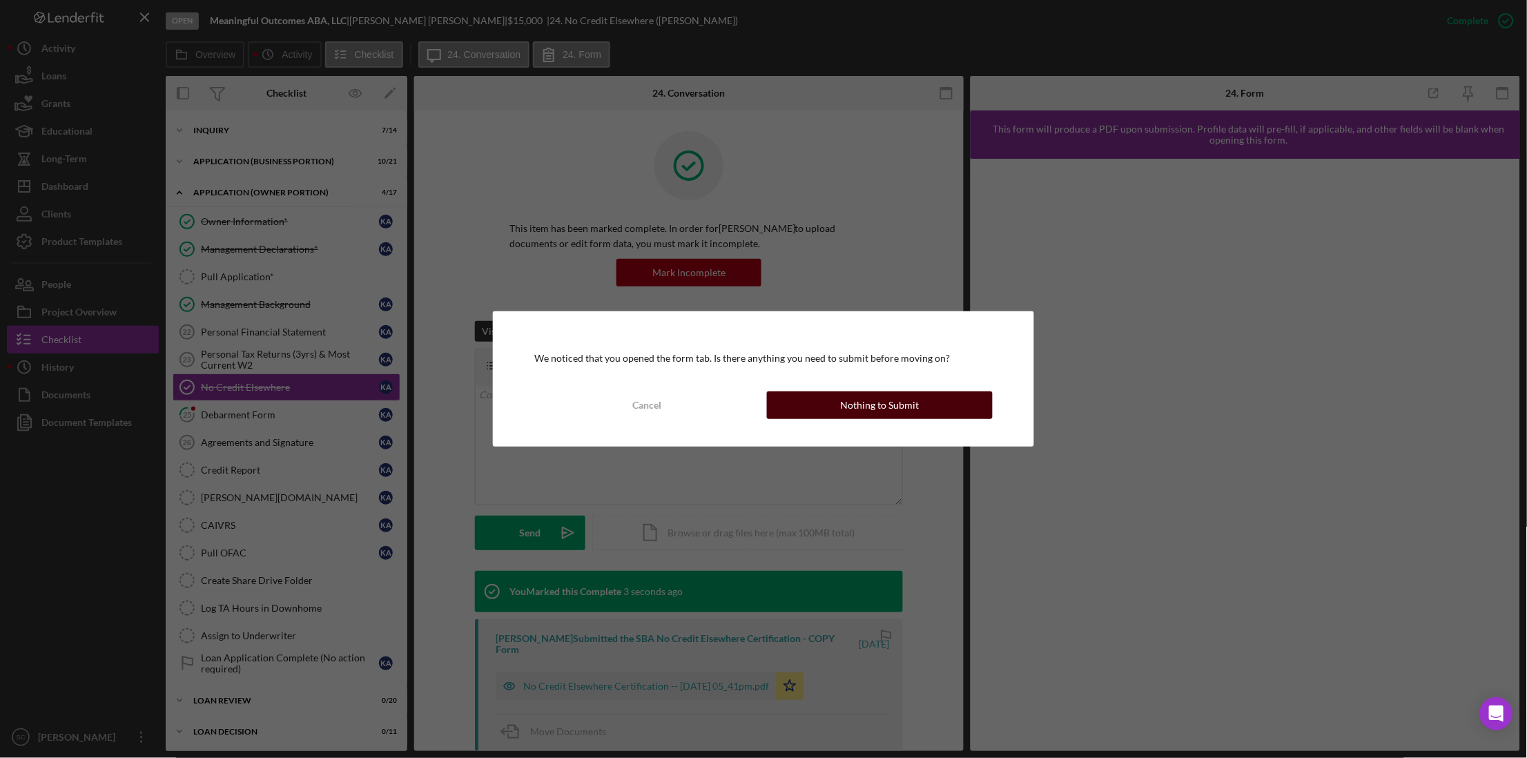
click at [875, 403] on div "Nothing to Submit" at bounding box center [879, 405] width 79 height 28
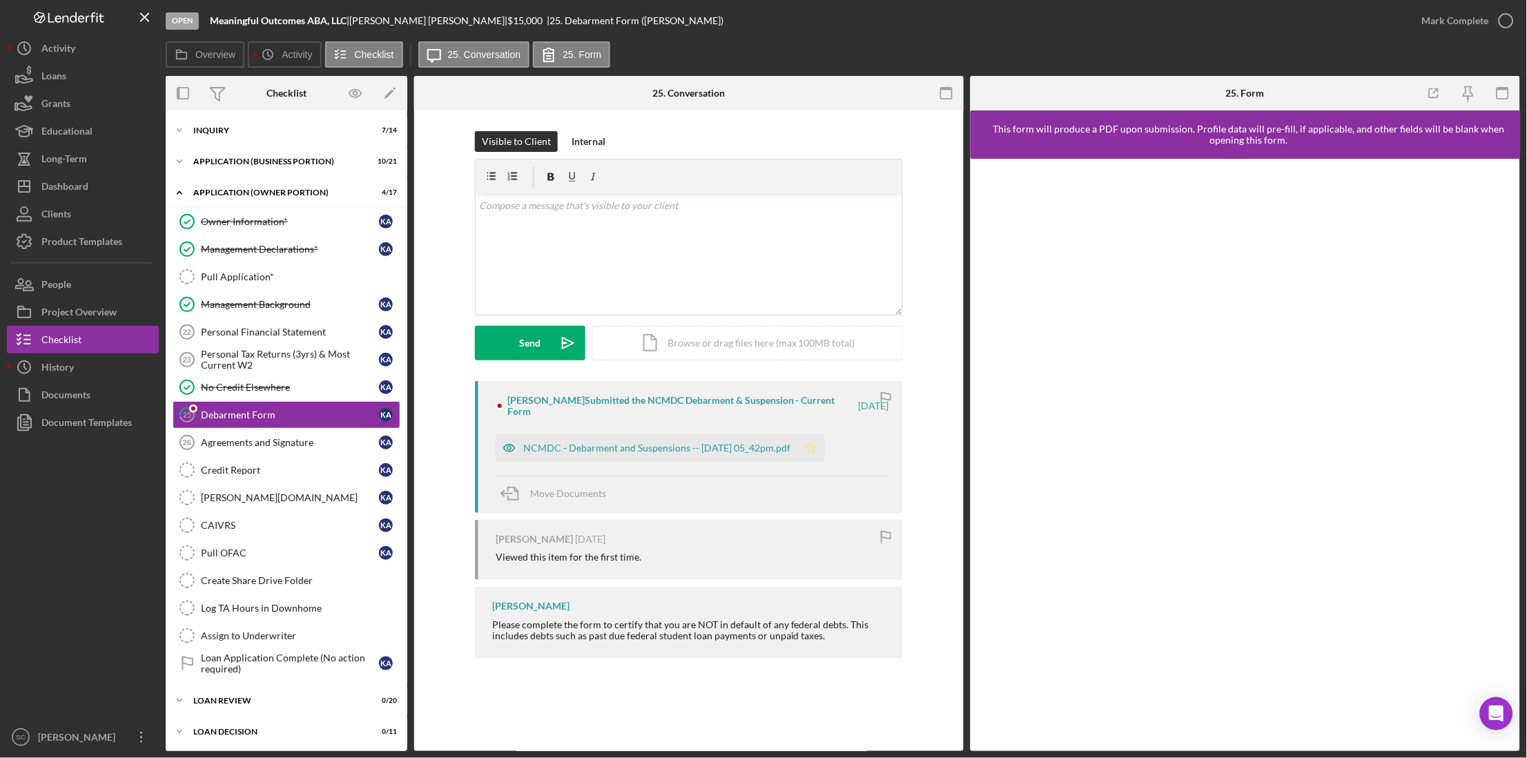
click at [817, 442] on polygon "button" at bounding box center [812, 447] width 12 height 11
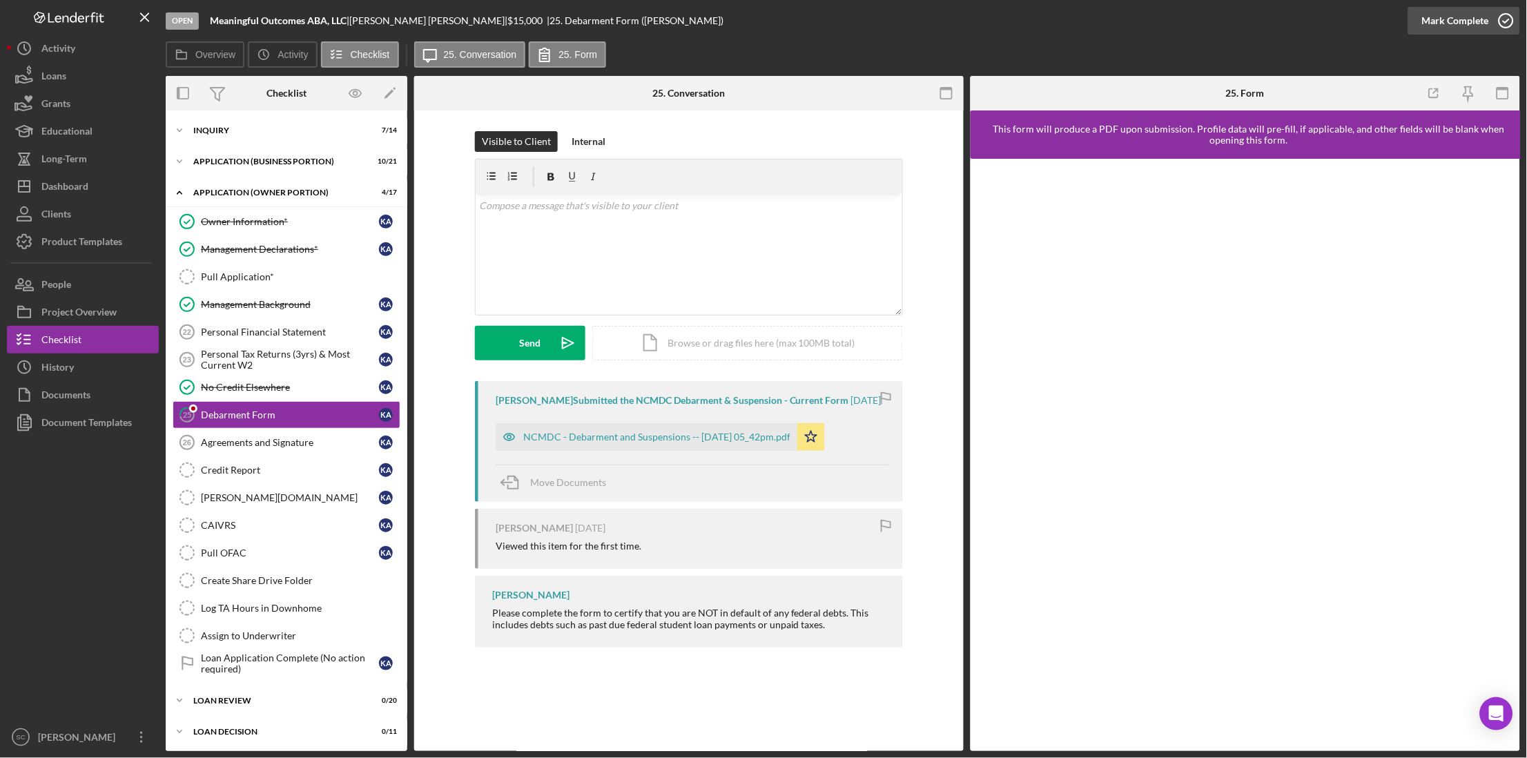
click at [1475, 12] on div "Mark Complete" at bounding box center [1455, 21] width 67 height 28
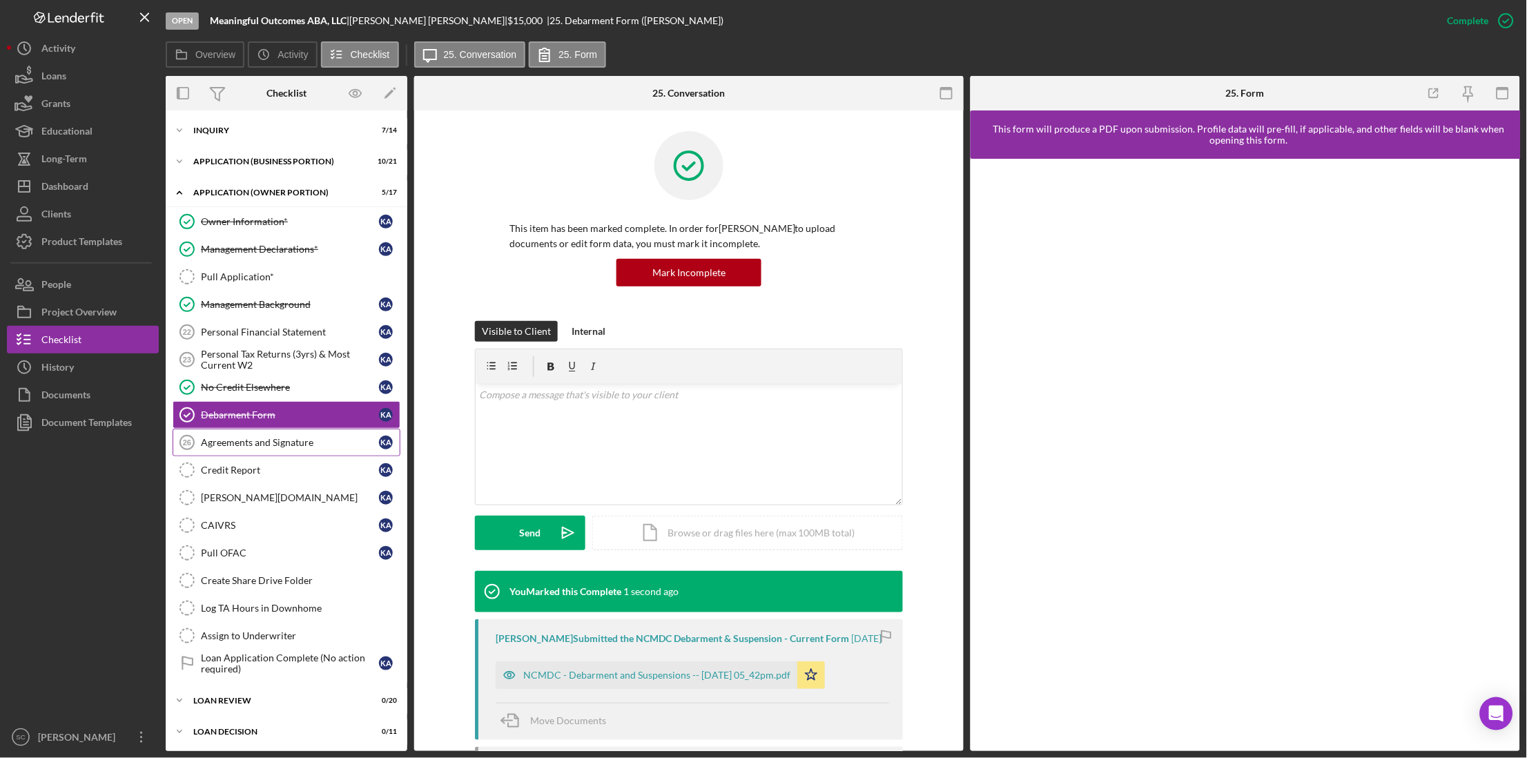
click at [257, 448] on div "Agreements and Signature" at bounding box center [290, 442] width 178 height 11
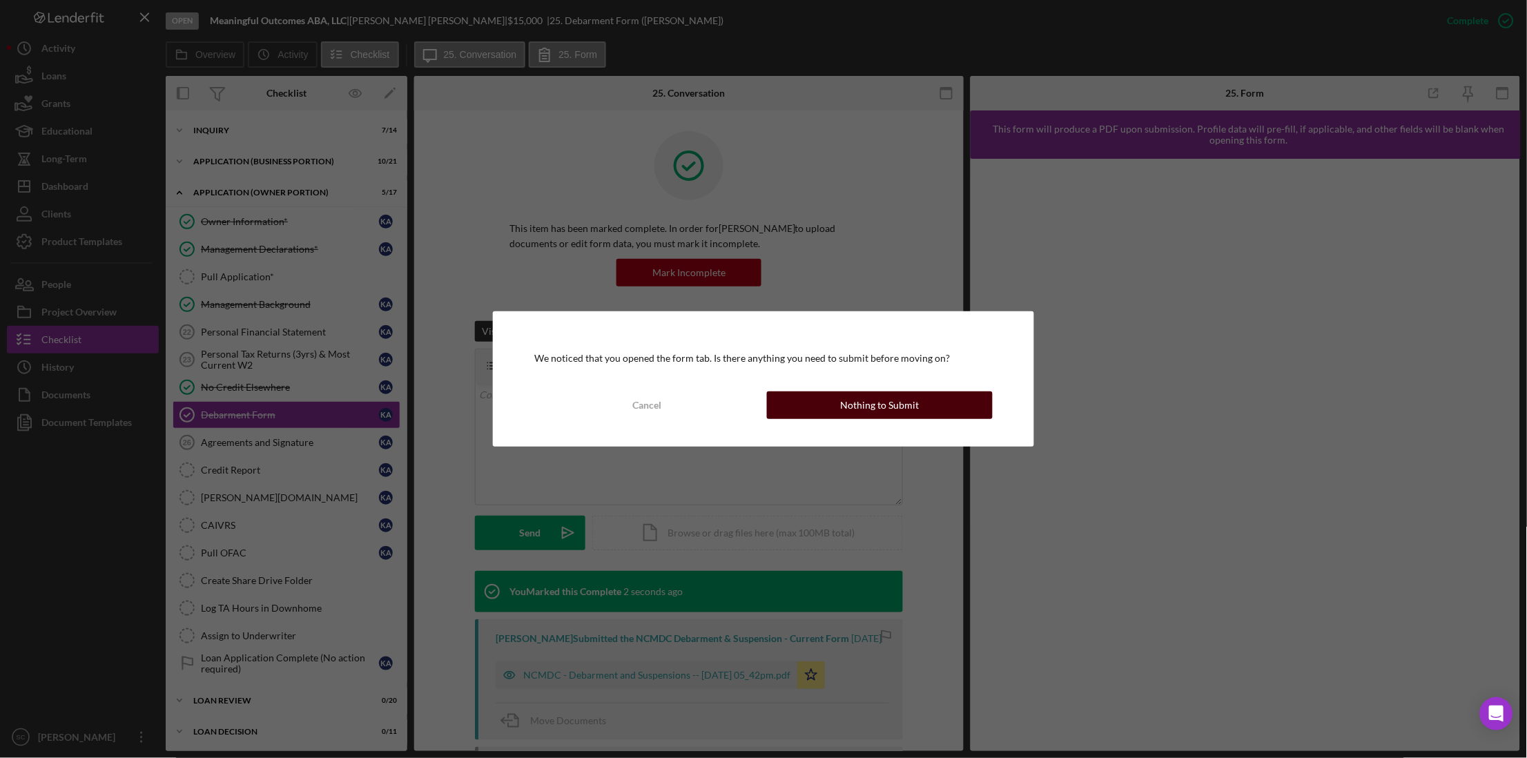
click at [828, 400] on button "Nothing to Submit" at bounding box center [880, 405] width 226 height 28
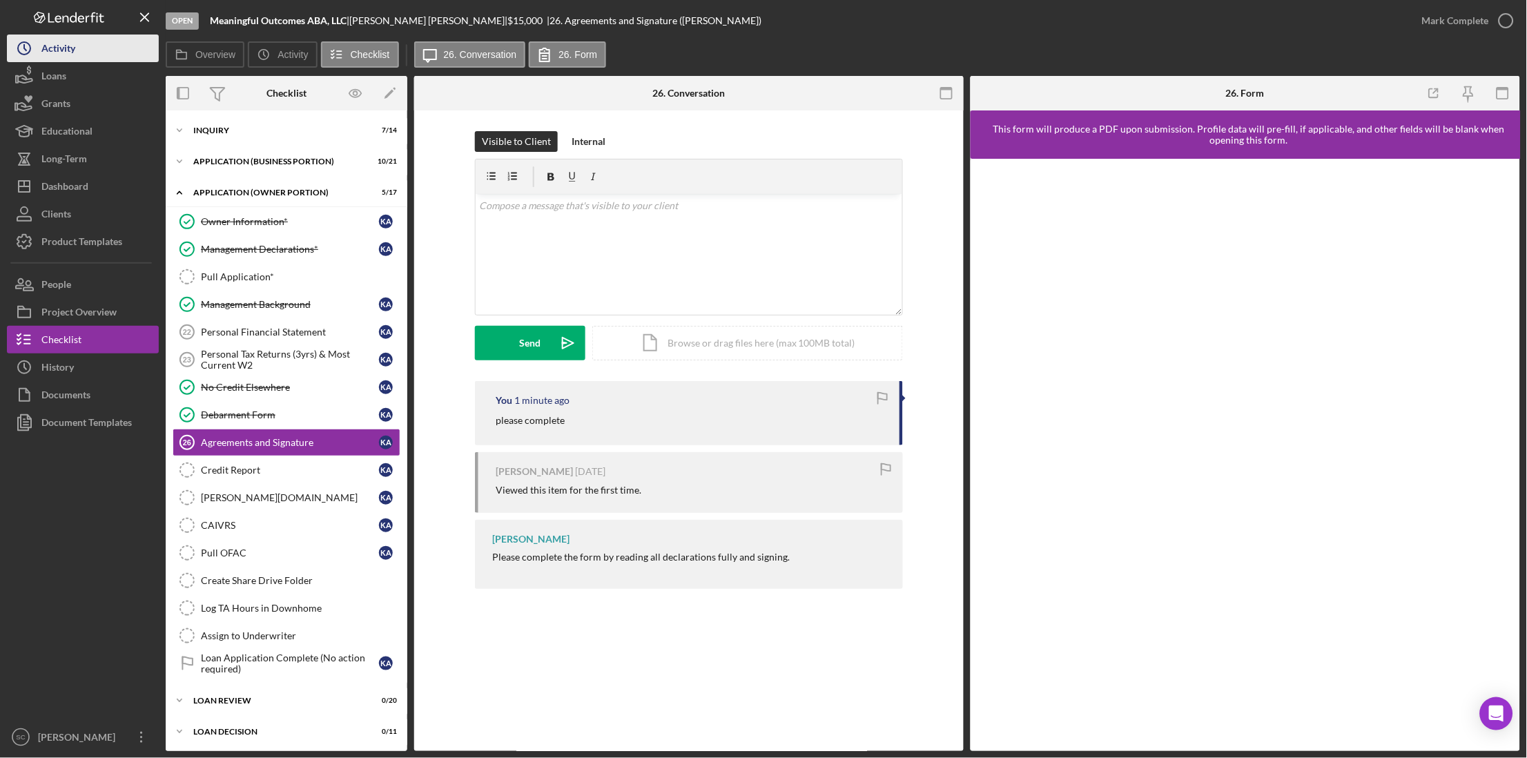
click at [15, 54] on icon "Icon/History" at bounding box center [24, 48] width 35 height 35
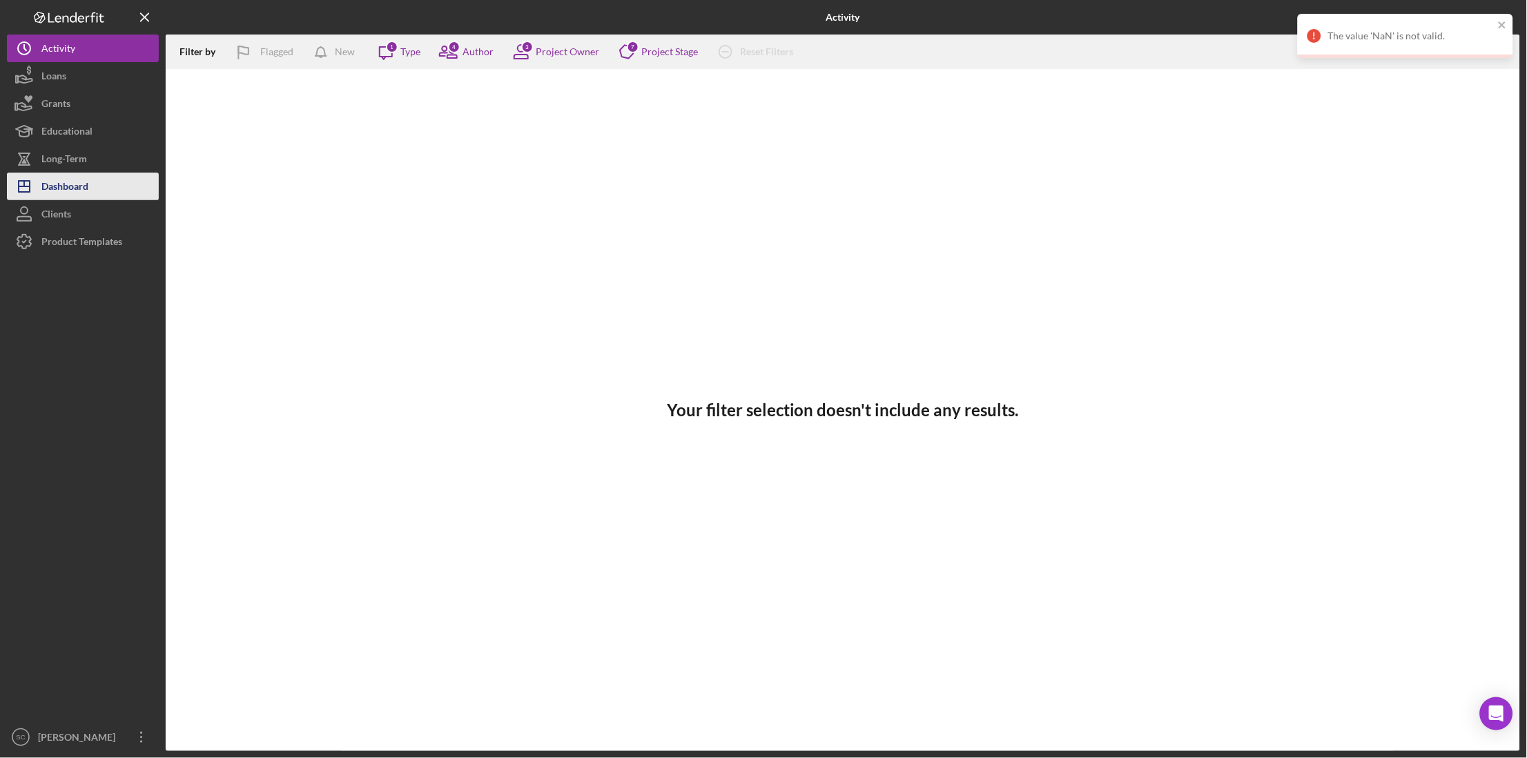
click at [68, 186] on div "Dashboard" at bounding box center [64, 188] width 47 height 31
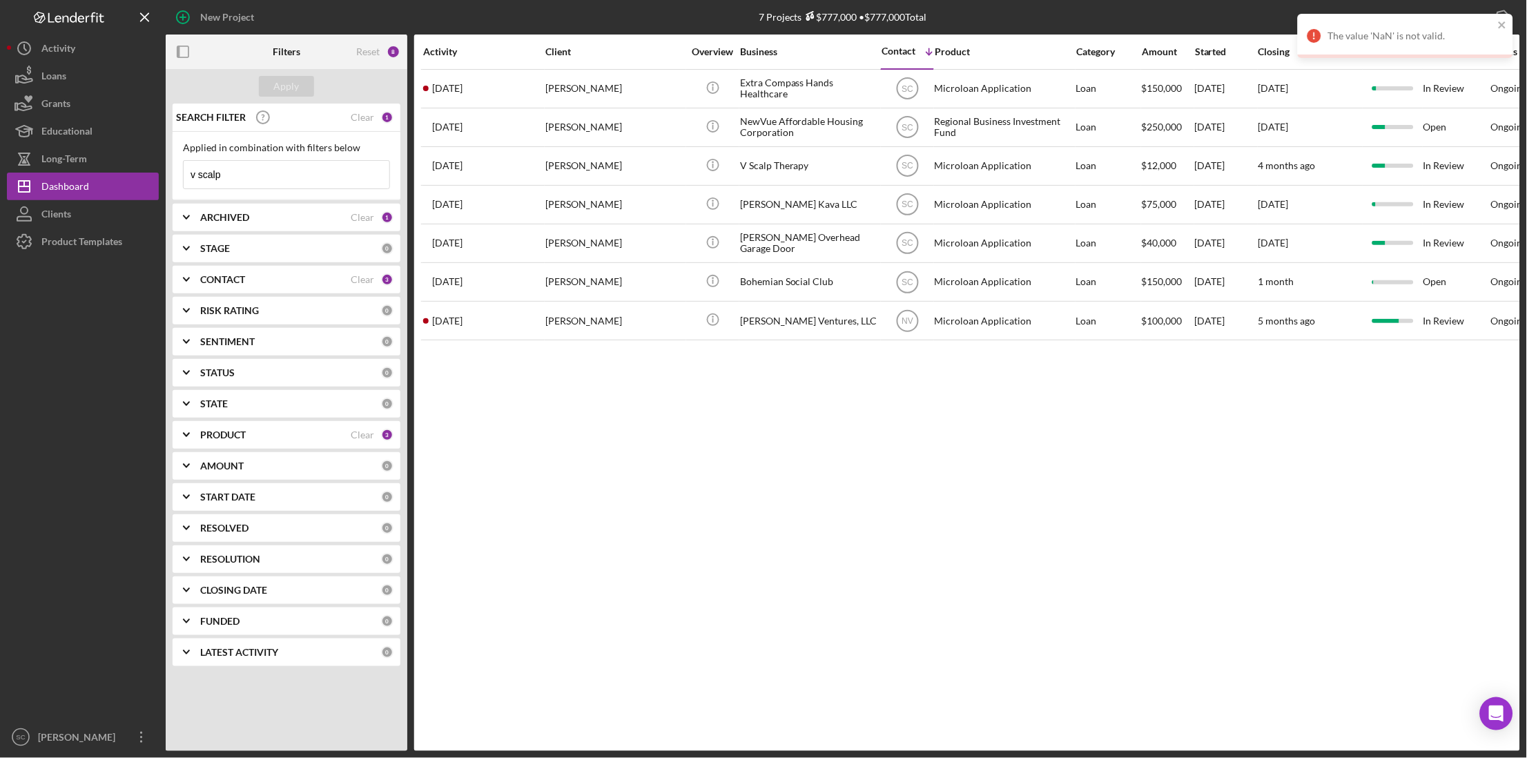
drag, startPoint x: 366, startPoint y: 115, endPoint x: 386, endPoint y: 118, distance: 20.3
click at [378, 117] on div "SEARCH FILTER Clear 1" at bounding box center [283, 117] width 221 height 35
click at [390, 119] on div "1" at bounding box center [387, 117] width 12 height 12
click at [389, 118] on div "1" at bounding box center [387, 117] width 12 height 12
click at [309, 170] on input "v scalp" at bounding box center [287, 175] width 206 height 28
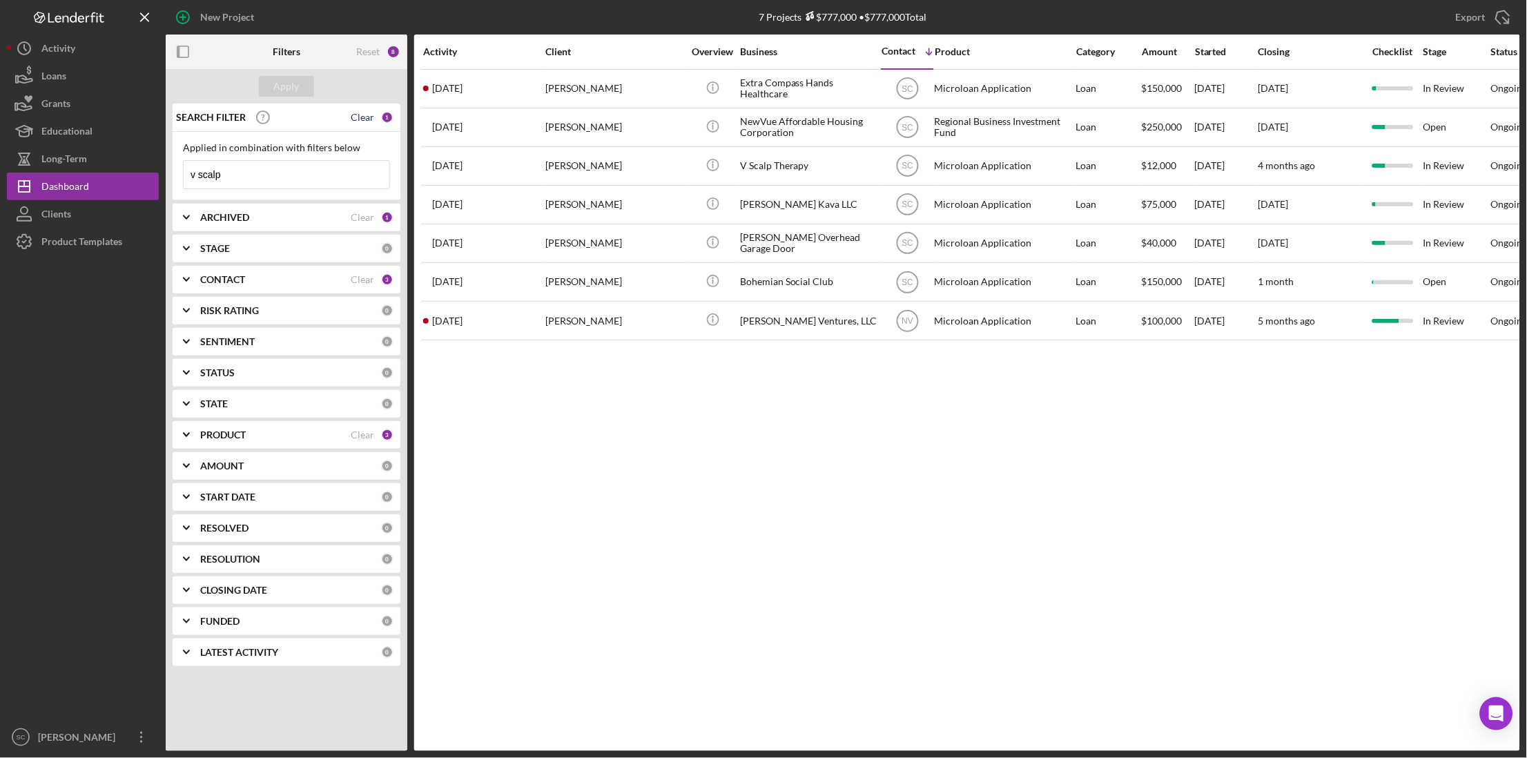
click at [359, 117] on div "Clear" at bounding box center [362, 117] width 23 height 11
click at [272, 82] on button "Apply" at bounding box center [286, 86] width 55 height 21
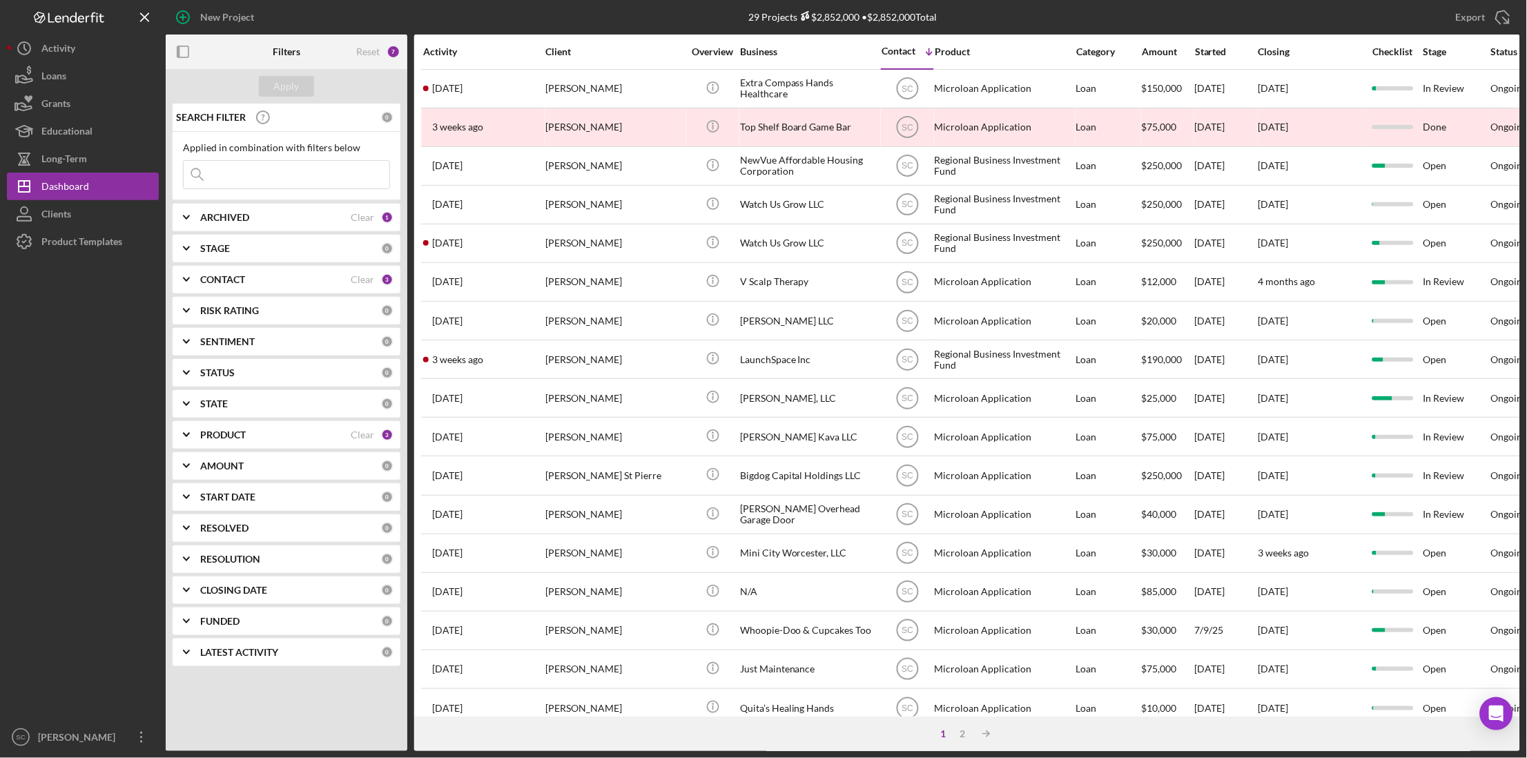
click at [451, 52] on div "Activity" at bounding box center [483, 51] width 121 height 11
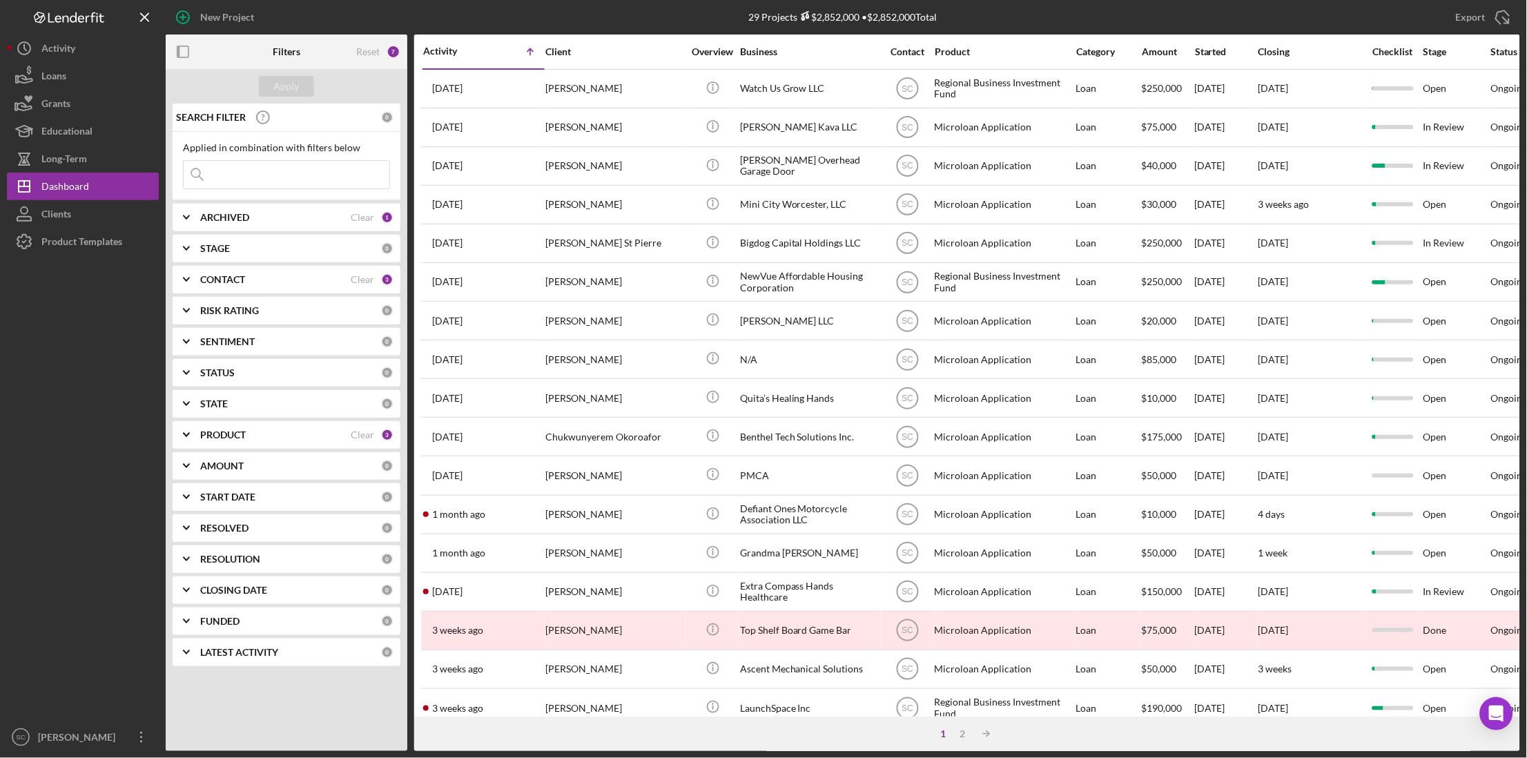
click at [456, 49] on div "Activity" at bounding box center [453, 51] width 61 height 11
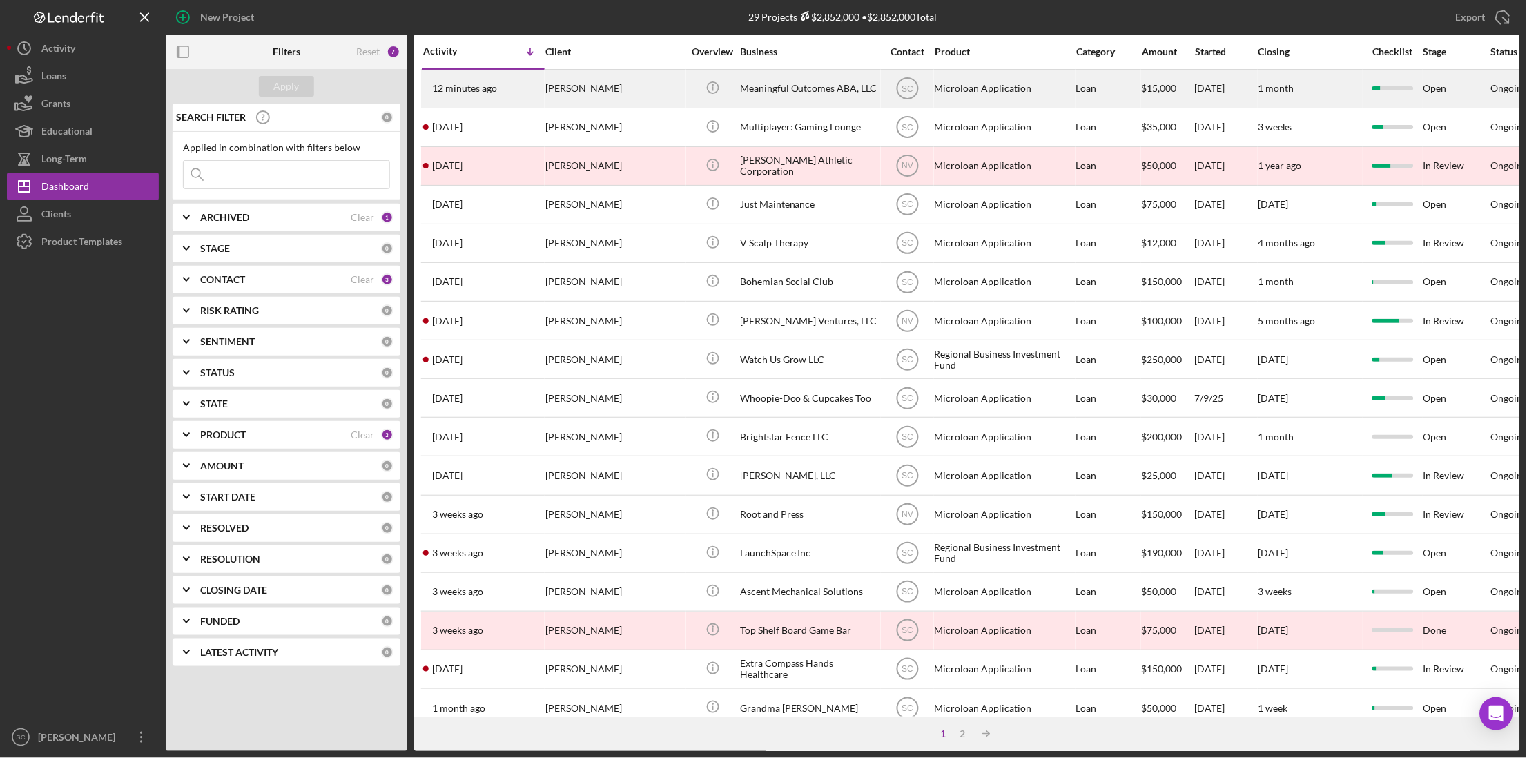
click at [459, 89] on time "12 minutes ago" at bounding box center [464, 88] width 65 height 11
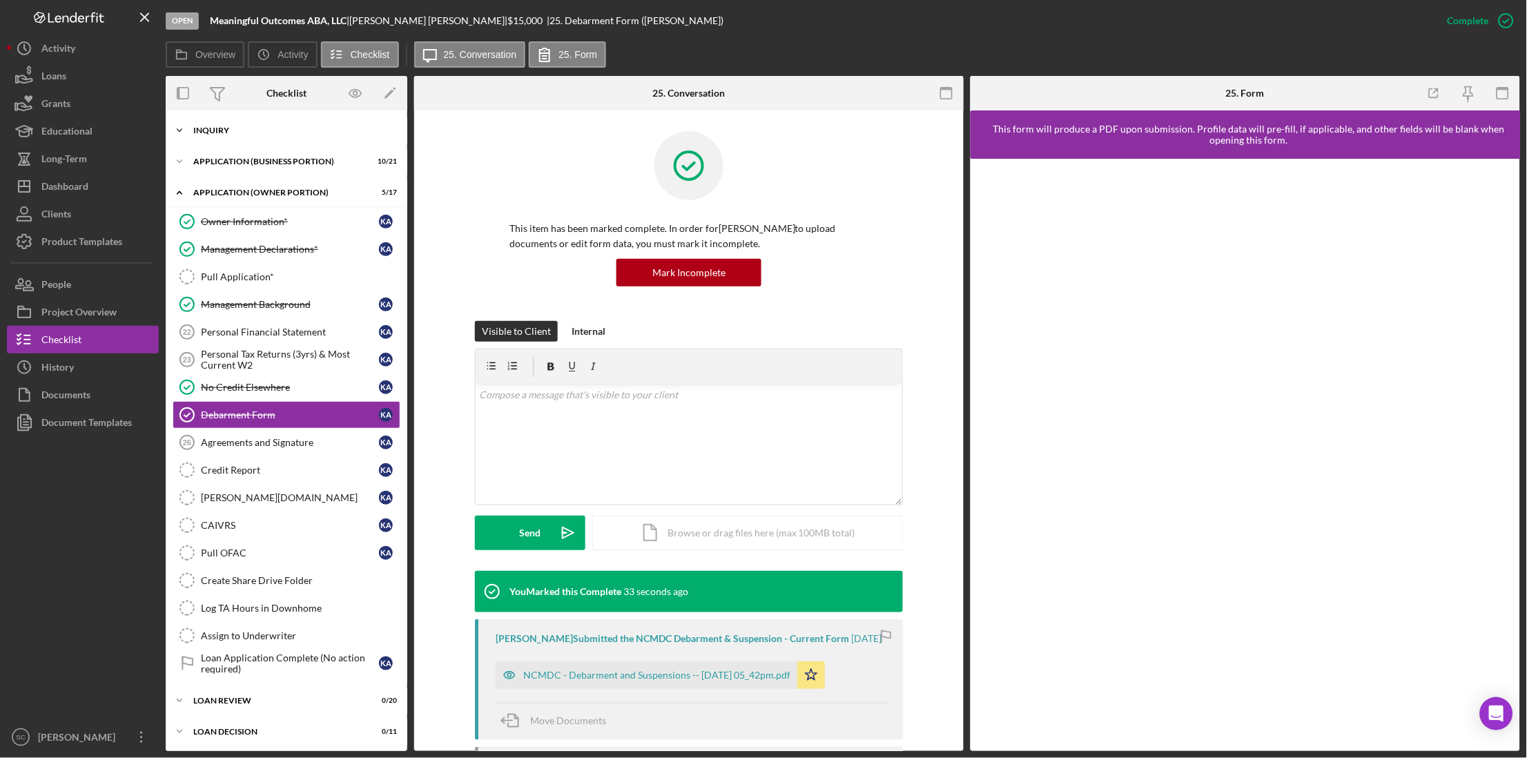
click at [233, 135] on div "Icon/Expander INQUIRY 7 / 14" at bounding box center [287, 131] width 242 height 28
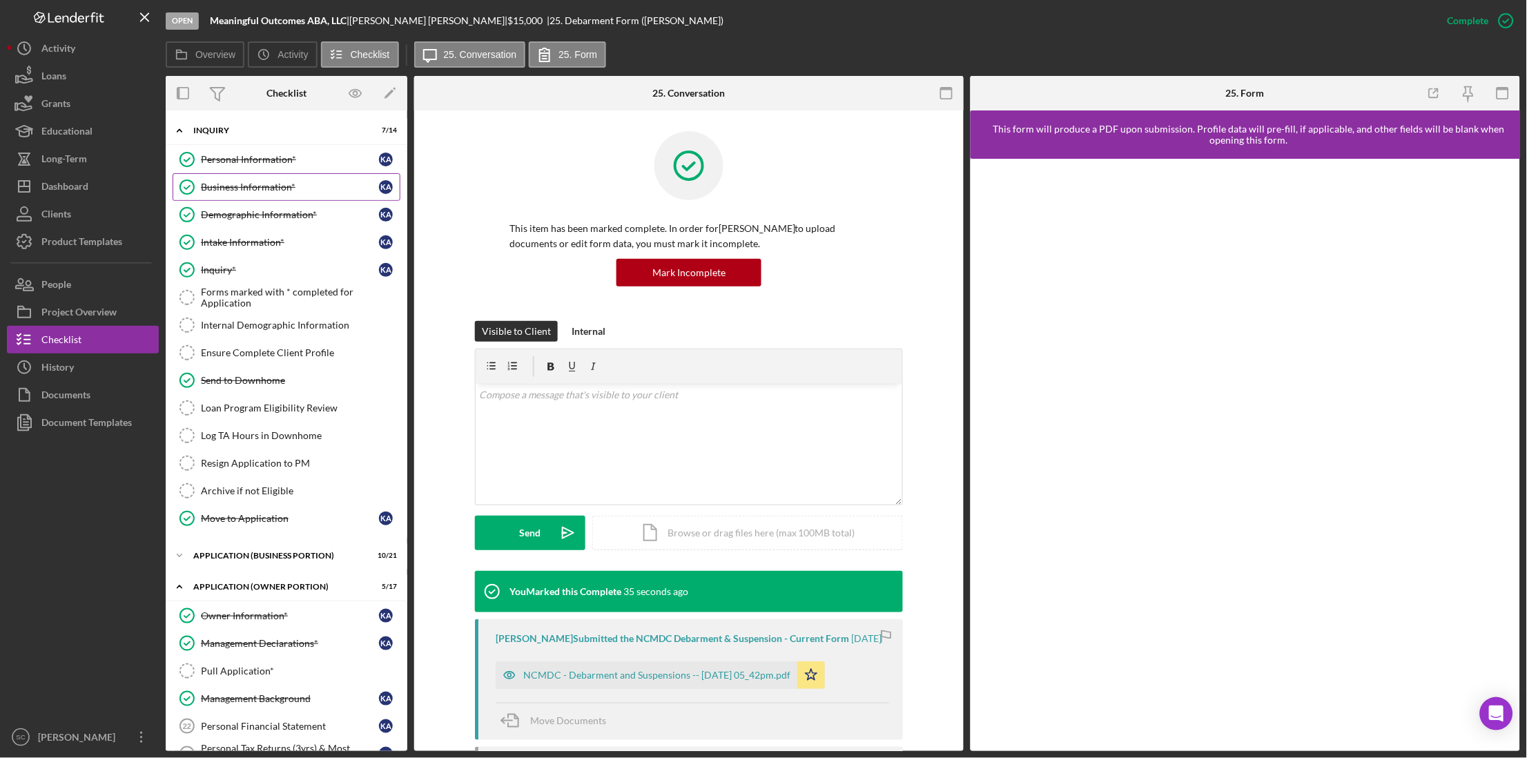
click at [236, 186] on div "Business Information*" at bounding box center [290, 187] width 178 height 11
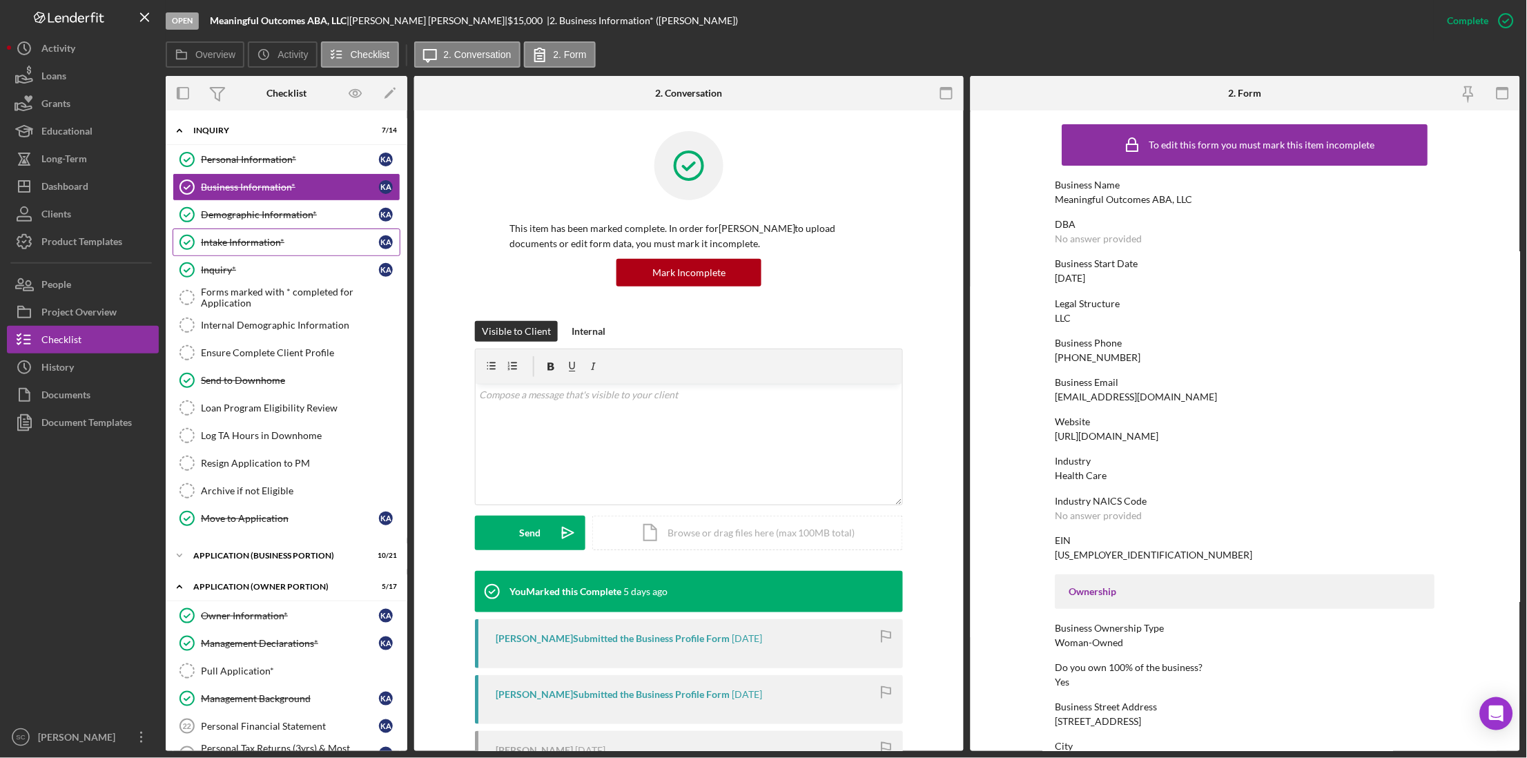
click at [252, 244] on div "Intake Information*" at bounding box center [290, 242] width 178 height 11
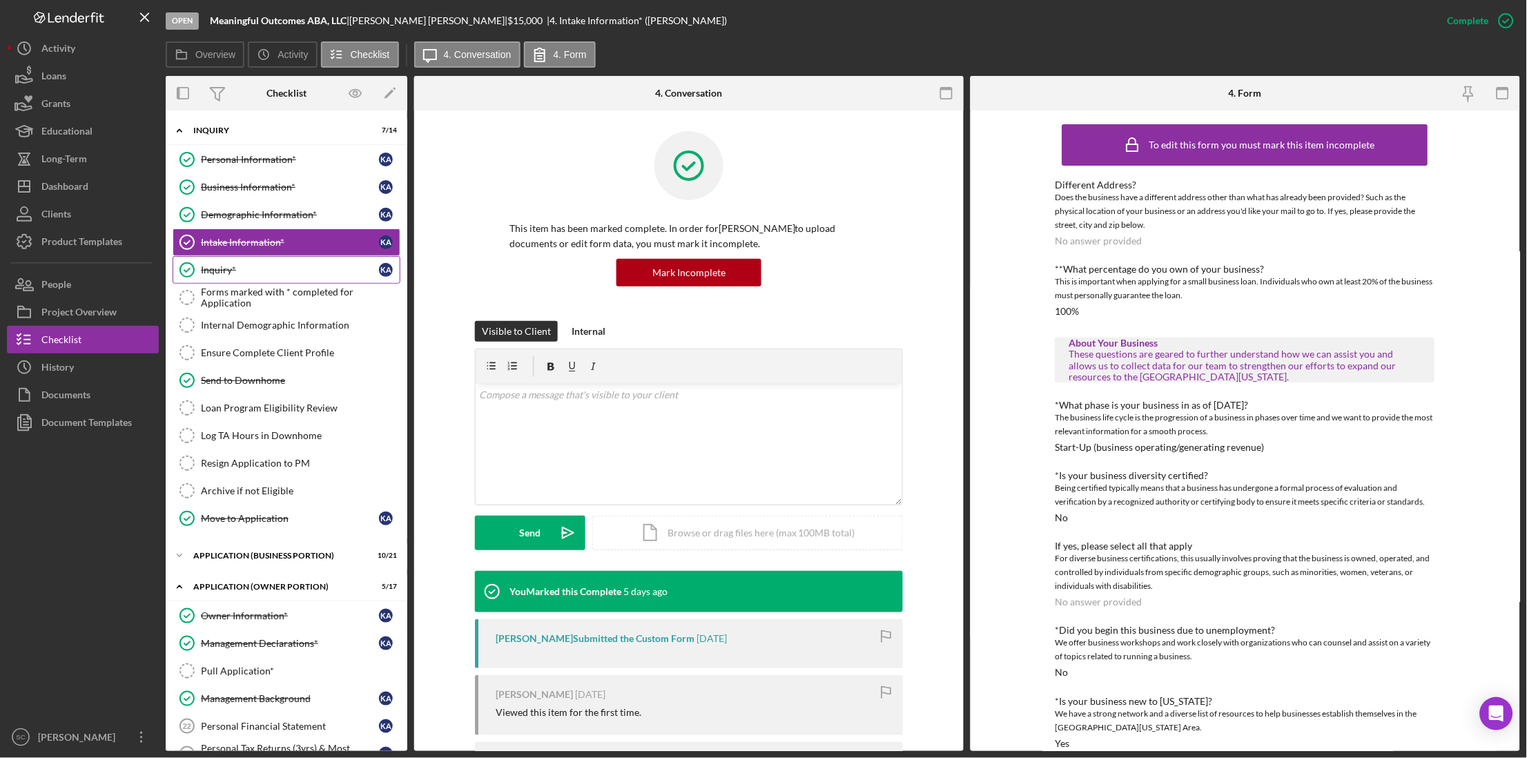
click at [246, 259] on link "Inquiry* Inquiry* K A" at bounding box center [287, 270] width 228 height 28
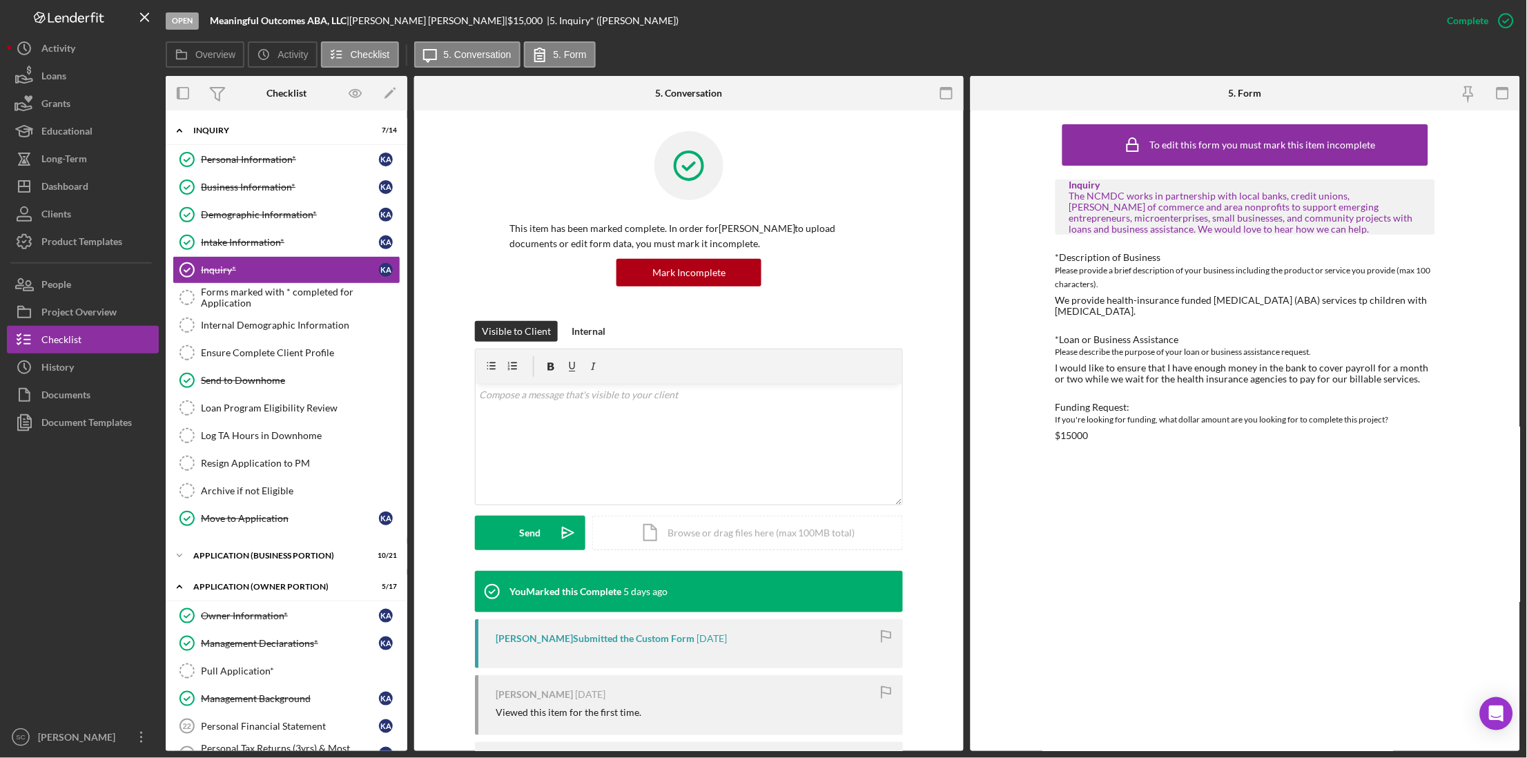
click at [1058, 302] on div "We provide health-insurance funded [MEDICAL_DATA] (ABA) services tp children wi…" at bounding box center [1245, 306] width 380 height 22
drag, startPoint x: 1058, startPoint y: 302, endPoint x: 1130, endPoint y: 307, distance: 72.0
click at [1130, 307] on div "We provide health-insurance funded [MEDICAL_DATA] (ABA) services tp children wi…" at bounding box center [1245, 306] width 380 height 22
drag, startPoint x: 1130, startPoint y: 307, endPoint x: 1100, endPoint y: 301, distance: 31.0
copy div "We provide health-insurance funded [MEDICAL_DATA] (ABA) services tp children wi…"
